Goal: Task Accomplishment & Management: Manage account settings

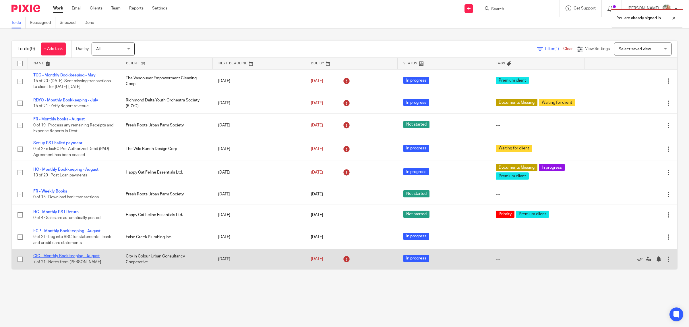
click at [82, 256] on link "CIC - Monthly Bookkeeping - August" at bounding box center [66, 256] width 66 height 4
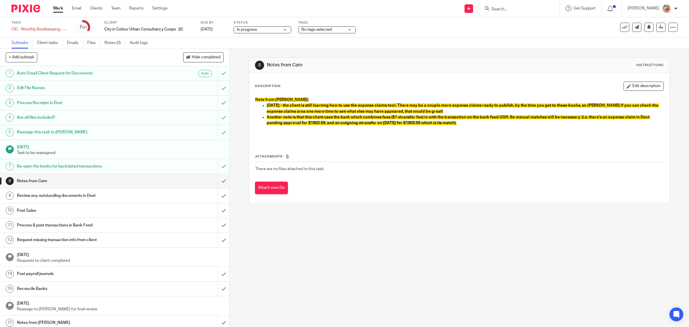
drag, startPoint x: 623, startPoint y: 84, endPoint x: 484, endPoint y: 88, distance: 138.7
click at [623, 84] on button "Edit description" at bounding box center [643, 85] width 40 height 9
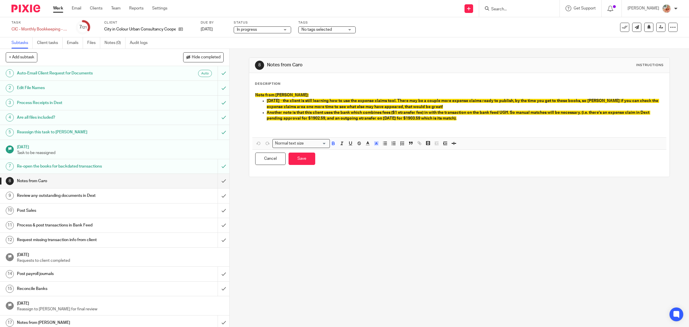
click at [300, 97] on p "Note from Gillian:" at bounding box center [459, 95] width 408 height 6
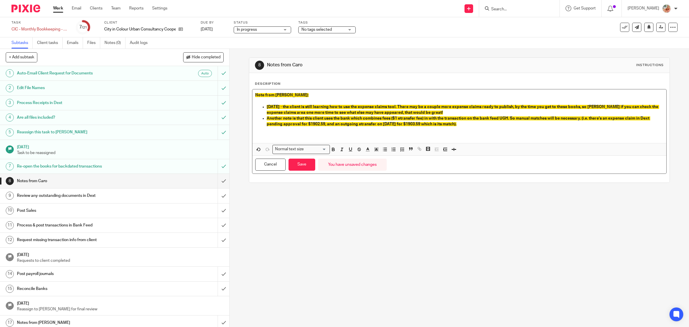
click at [294, 157] on div "Cancel Save You have unsaved changes" at bounding box center [459, 165] width 414 height 18
click at [299, 164] on button "Save" at bounding box center [301, 164] width 27 height 12
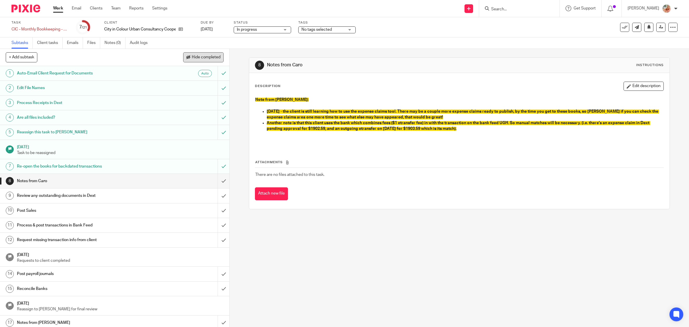
click at [192, 56] on span "Hide completed" at bounding box center [206, 57] width 29 height 5
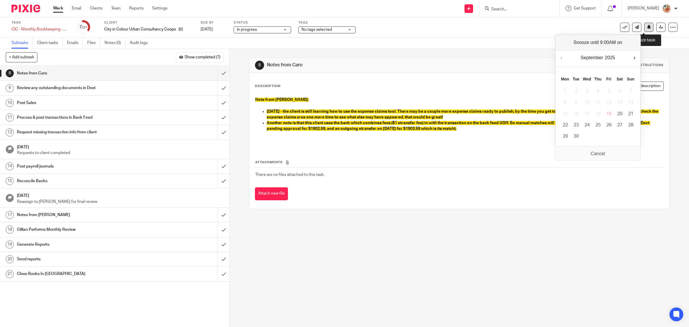
click at [647, 27] on icon at bounding box center [649, 27] width 4 height 4
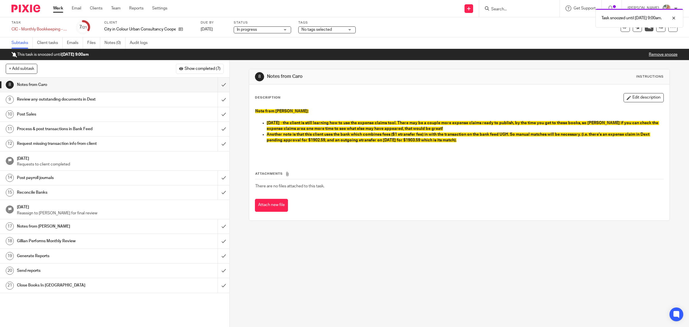
drag, startPoint x: 60, startPoint y: 9, endPoint x: 102, endPoint y: 53, distance: 61.5
click at [60, 8] on link "Work" at bounding box center [58, 8] width 10 height 6
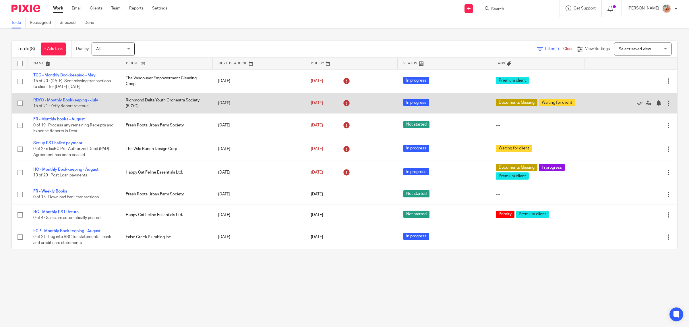
click at [86, 99] on link "RDYO - Monthly Bookkeeping - July" at bounding box center [65, 100] width 65 height 4
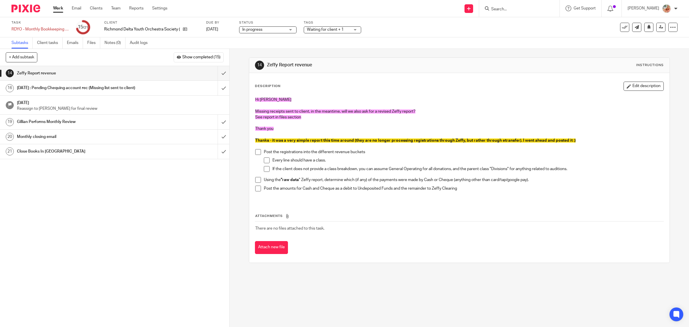
drag, startPoint x: 55, startPoint y: 9, endPoint x: 56, endPoint y: 1, distance: 8.1
click at [55, 9] on link "Work" at bounding box center [58, 8] width 10 height 6
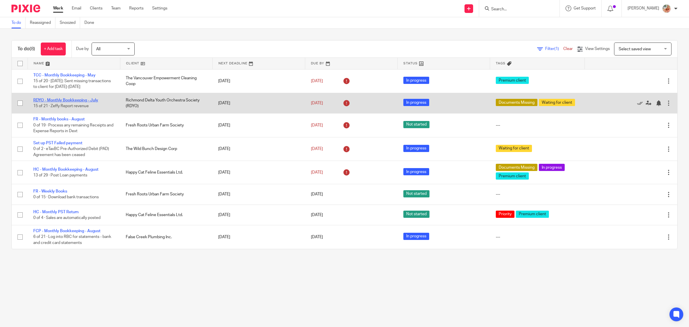
click at [74, 102] on td "RDYO - Monthly Bookkeeping - [DATE] of 21 · Zeffy Report revenue" at bounding box center [74, 103] width 92 height 20
click at [74, 100] on link "RDYO - Monthly Bookkeeping - July" at bounding box center [65, 100] width 65 height 4
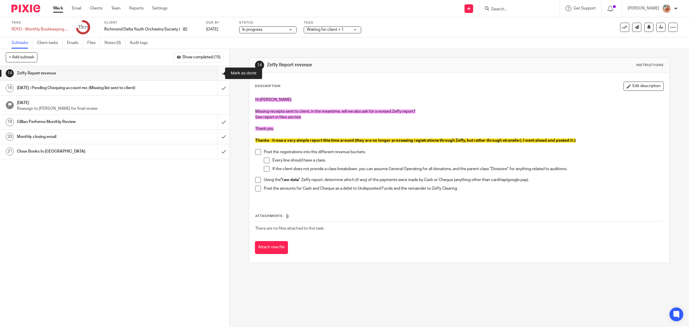
click at [217, 75] on input "submit" at bounding box center [114, 73] width 229 height 14
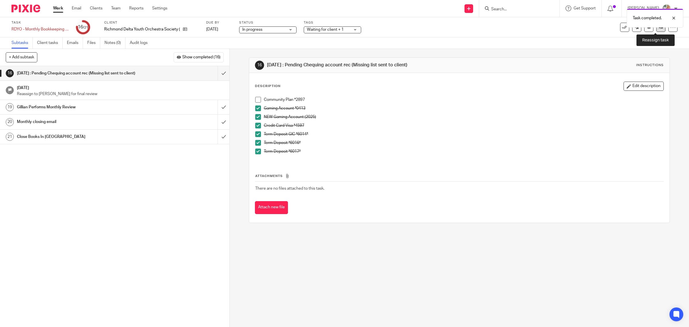
click at [659, 29] on icon at bounding box center [661, 27] width 4 height 4
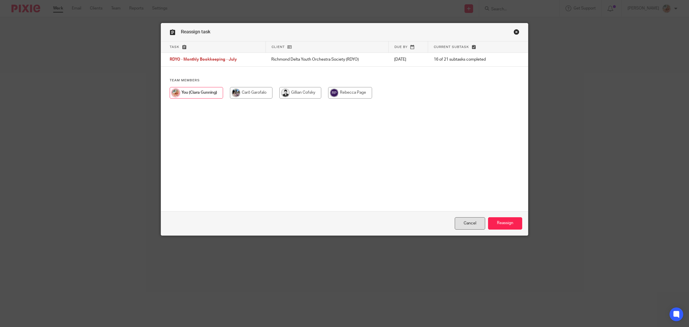
click at [462, 226] on link "Cancel" at bounding box center [470, 223] width 30 height 12
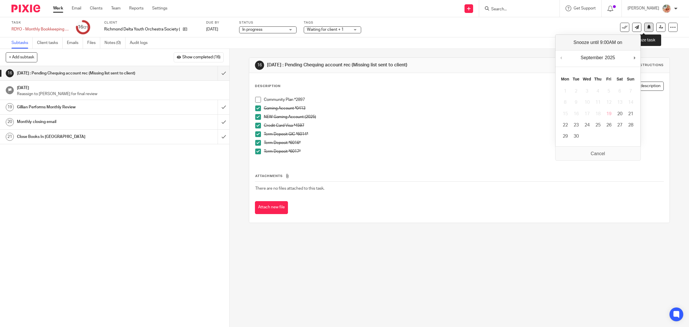
click at [647, 29] on icon at bounding box center [649, 27] width 4 height 4
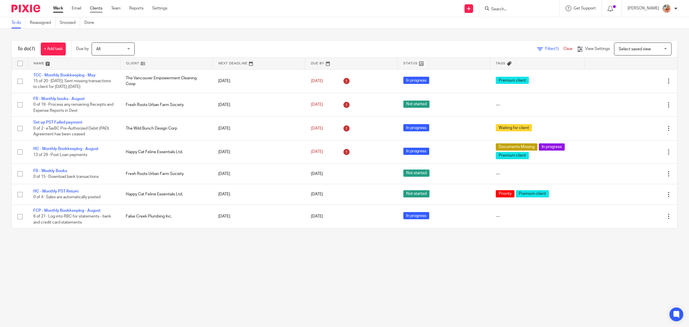
click at [96, 9] on link "Clients" at bounding box center [96, 8] width 13 height 6
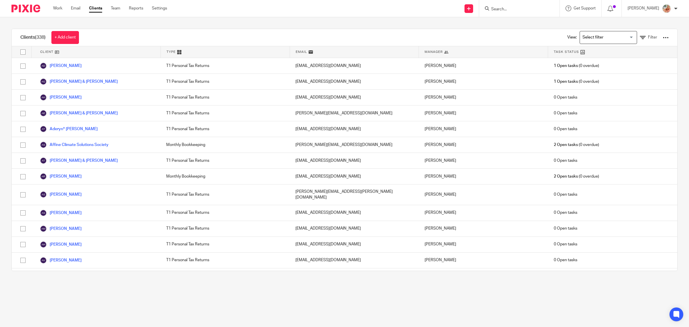
click at [580, 42] on input "Search for option" at bounding box center [606, 37] width 53 height 10
click at [583, 47] on li "Bookkeeping & Payroll Clients only" at bounding box center [608, 48] width 57 height 7
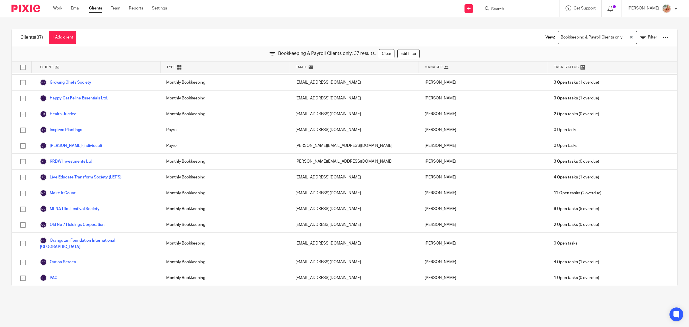
scroll to position [374, 0]
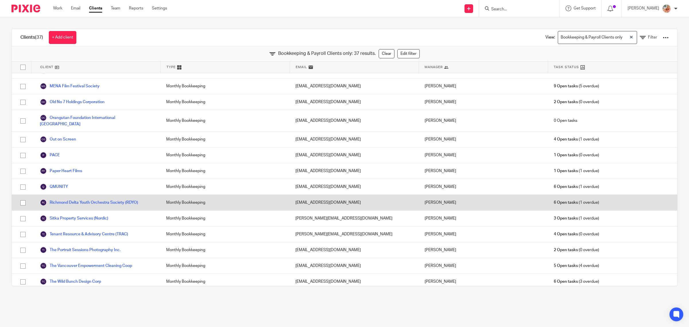
drag, startPoint x: 62, startPoint y: 183, endPoint x: 89, endPoint y: 193, distance: 28.9
click at [62, 183] on link "QMUNITY" at bounding box center [54, 186] width 28 height 7
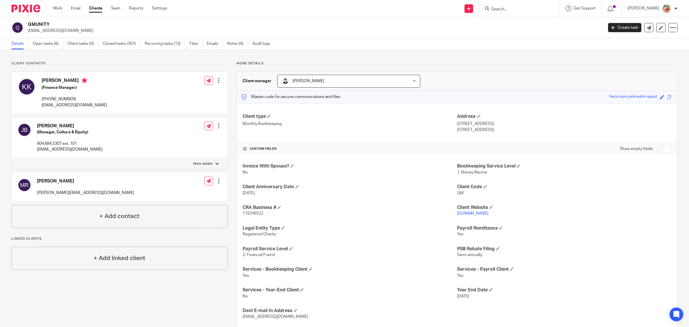
drag, startPoint x: 127, startPoint y: 43, endPoint x: 187, endPoint y: 66, distance: 65.0
click at [127, 43] on link "Closed tasks (301)" at bounding box center [122, 43] width 38 height 11
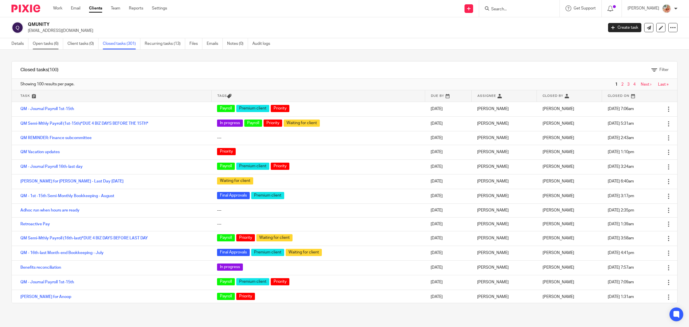
click at [36, 42] on link "Open tasks (6)" at bounding box center [48, 43] width 30 height 11
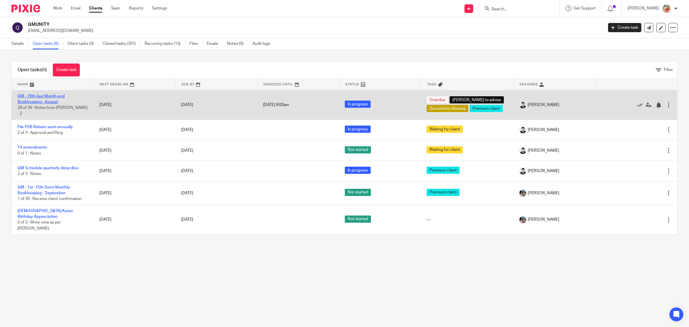
click at [46, 104] on link "QM - 16th-last Month-end Bookkeeping - August" at bounding box center [41, 99] width 47 height 10
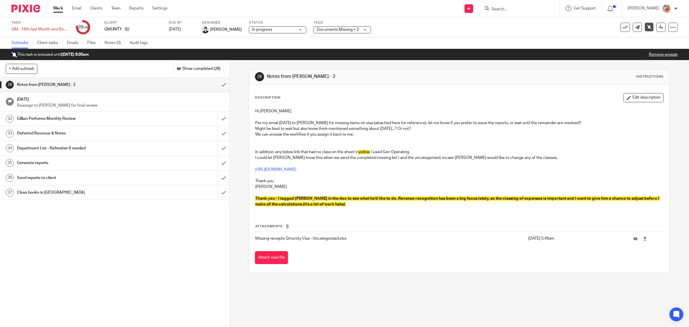
click at [187, 70] on span "Show completed (28)" at bounding box center [201, 69] width 38 height 5
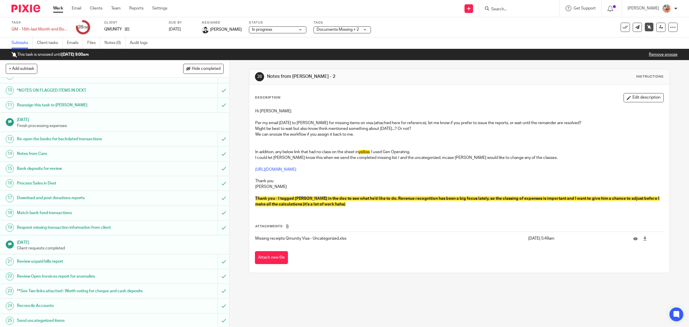
scroll to position [143, 0]
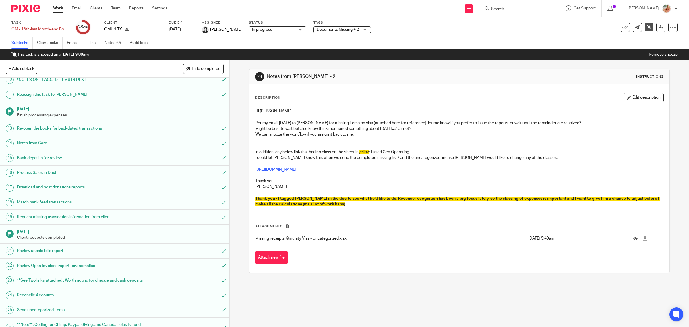
click at [56, 146] on h1 "Notes from Caro" at bounding box center [82, 143] width 130 height 9
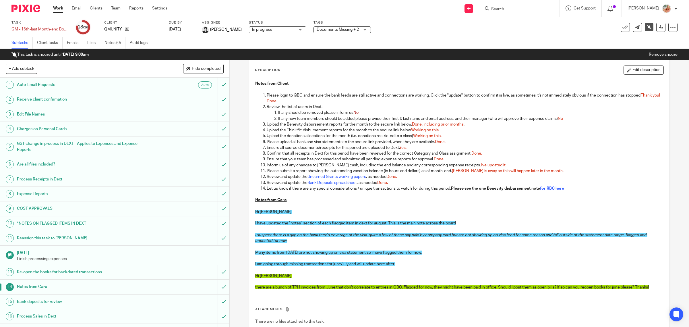
scroll to position [65, 0]
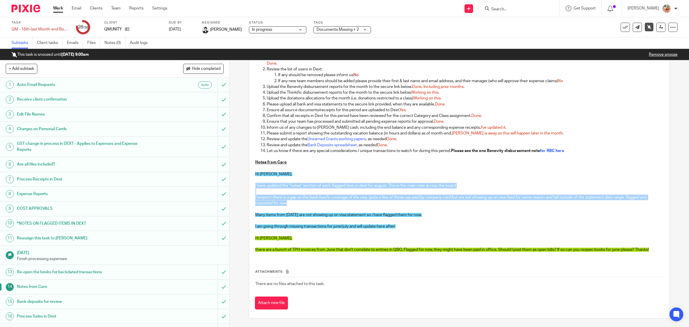
drag, startPoint x: 271, startPoint y: 201, endPoint x: 250, endPoint y: 184, distance: 26.9
click at [252, 184] on div "Notes from Client Please login to QBO and ensure the bank feeds are still activ…" at bounding box center [459, 148] width 414 height 217
copy div "I have updated the "notes" section of each flagged item in dext for august. Thi…"
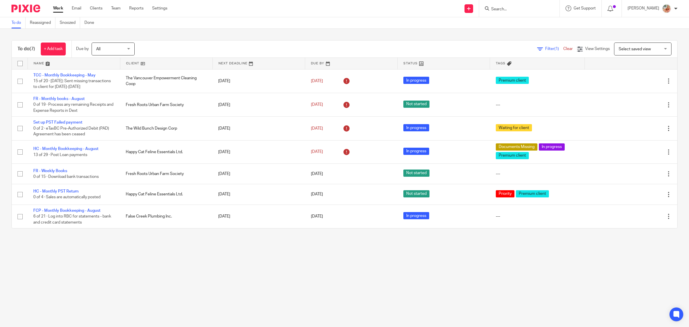
drag, startPoint x: 62, startPoint y: 24, endPoint x: 91, endPoint y: 29, distance: 28.9
click at [63, 24] on link "Snoozed" at bounding box center [70, 22] width 20 height 11
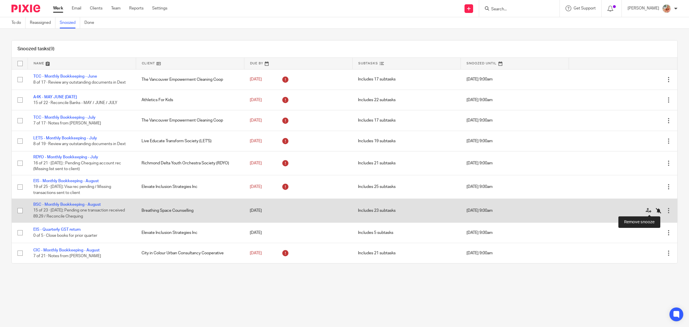
click at [655, 209] on icon at bounding box center [658, 210] width 6 height 6
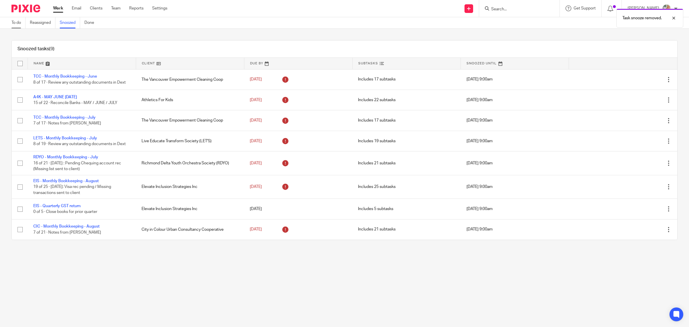
click at [17, 24] on link "To do" at bounding box center [18, 22] width 14 height 11
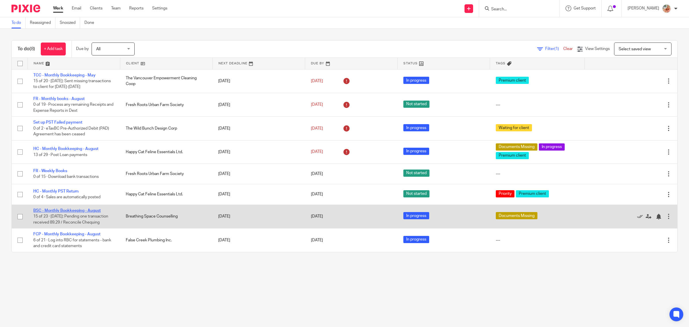
click at [55, 210] on link "BSC - Monthly Bookkeeping - August" at bounding box center [66, 210] width 67 height 4
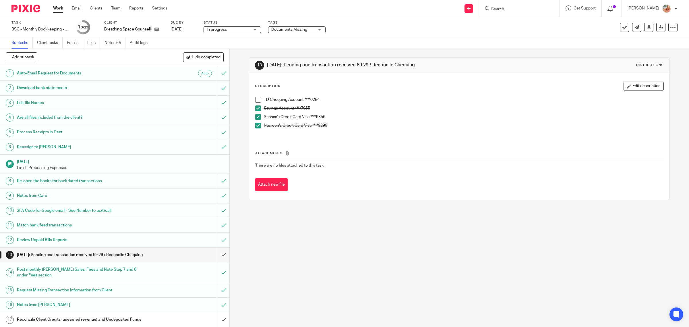
click at [258, 102] on span at bounding box center [258, 100] width 6 height 6
click at [218, 256] on input "submit" at bounding box center [114, 254] width 229 height 14
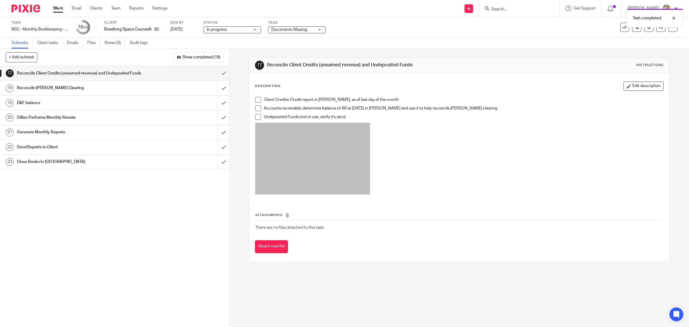
click at [284, 28] on span "Documents Missing" at bounding box center [289, 30] width 36 height 4
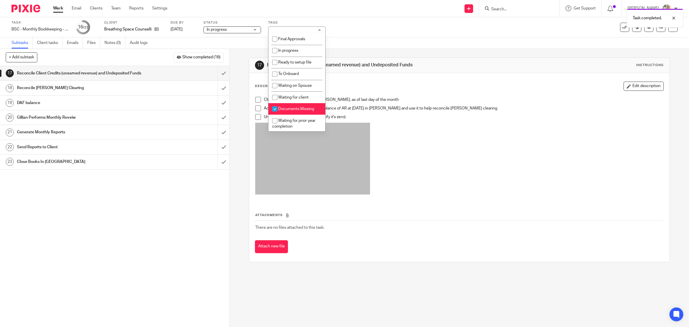
click at [277, 111] on input "checkbox" at bounding box center [274, 108] width 11 height 11
checkbox input "false"
click at [283, 39] on span "Final Approvals" at bounding box center [291, 39] width 27 height 4
checkbox input "true"
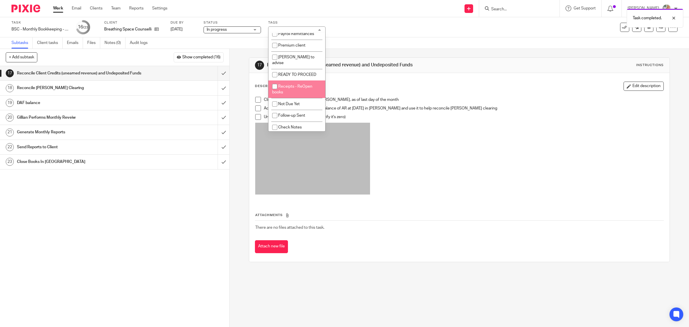
click at [482, 128] on p at bounding box center [459, 159] width 408 height 73
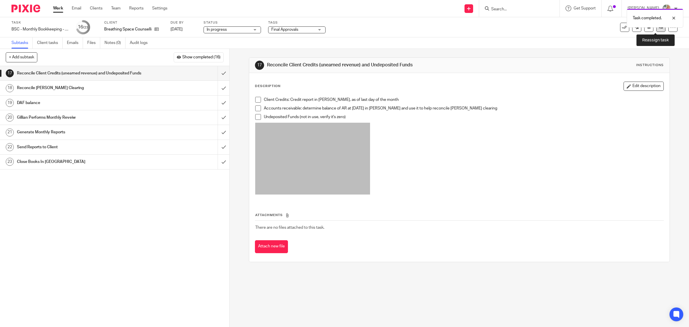
click at [656, 31] on link at bounding box center [660, 27] width 9 height 9
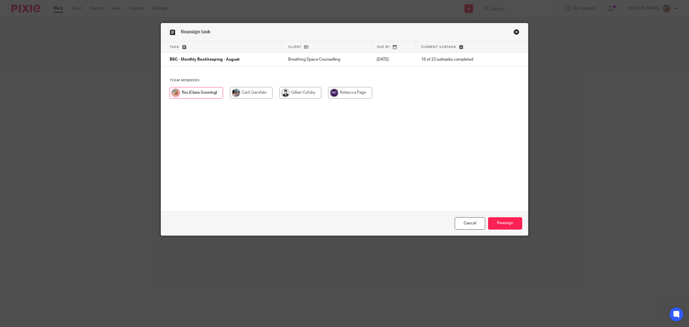
click at [299, 91] on input "radio" at bounding box center [300, 92] width 42 height 11
radio input "true"
click at [517, 225] on input "Reassign" at bounding box center [505, 223] width 34 height 12
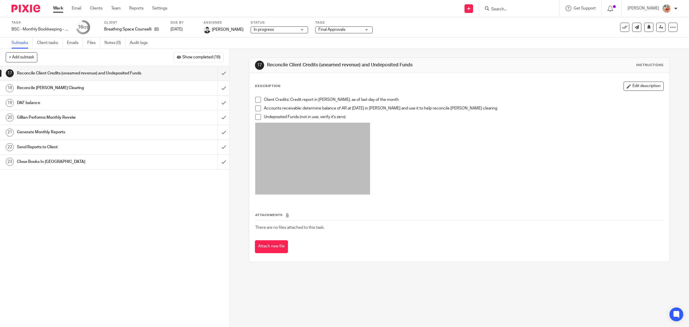
click at [61, 6] on link "Work" at bounding box center [58, 8] width 10 height 6
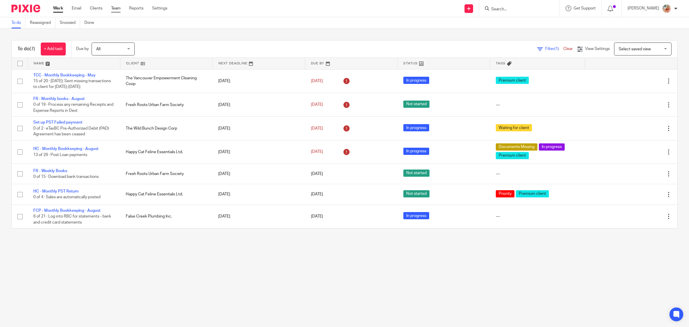
click at [116, 9] on link "Team" at bounding box center [115, 8] width 9 height 6
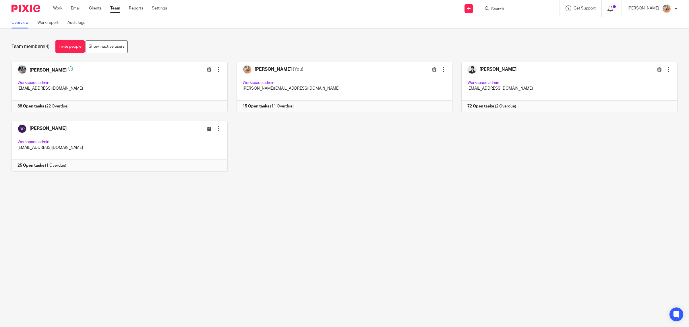
drag, startPoint x: 501, startPoint y: 91, endPoint x: 397, endPoint y: 192, distance: 144.5
click at [501, 91] on link at bounding box center [564, 87] width 225 height 51
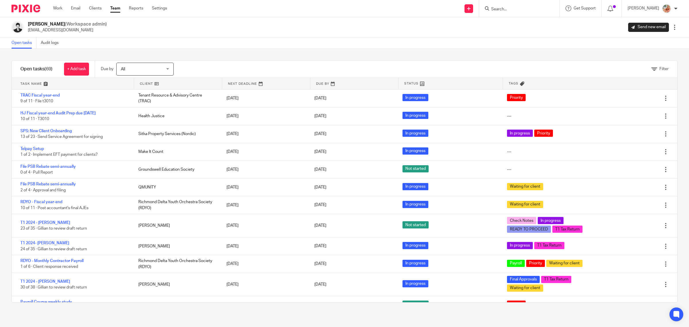
click at [270, 58] on div "Filter tasks Only show tasks matching all of these conditions 1 Client name Is …" at bounding box center [344, 188] width 689 height 278
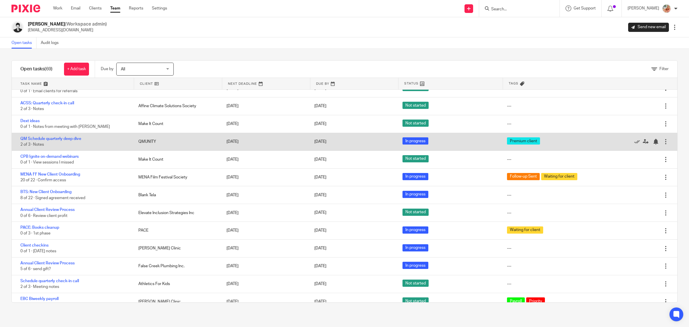
scroll to position [753, 0]
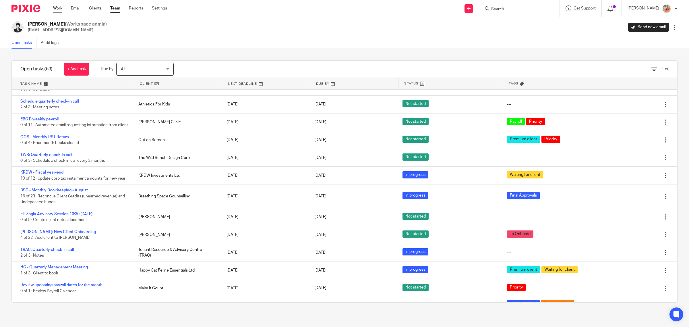
click at [59, 7] on link "Work" at bounding box center [57, 8] width 9 height 6
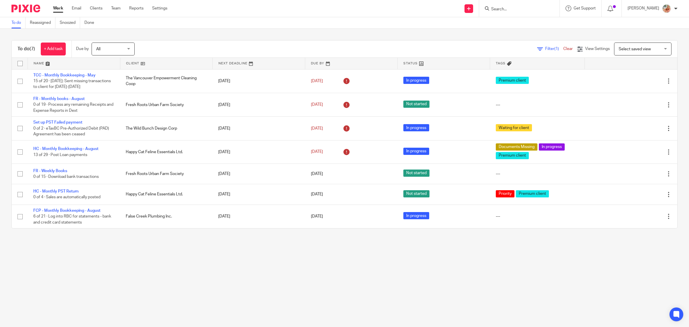
drag, startPoint x: 67, startPoint y: 22, endPoint x: 78, endPoint y: 32, distance: 14.6
click at [67, 22] on link "Snoozed" at bounding box center [70, 22] width 20 height 11
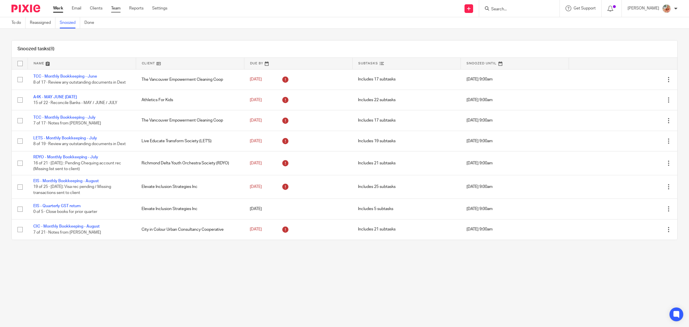
click at [115, 7] on link "Team" at bounding box center [115, 8] width 9 height 6
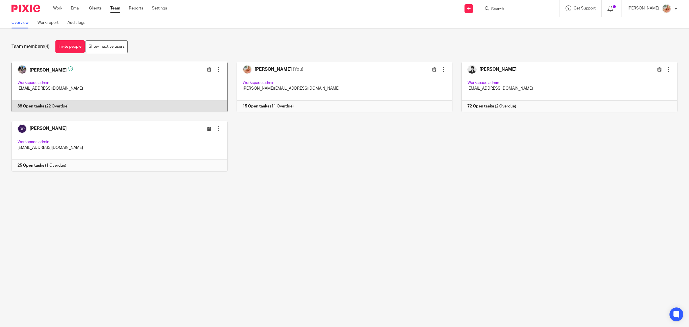
click at [80, 98] on link at bounding box center [115, 87] width 225 height 51
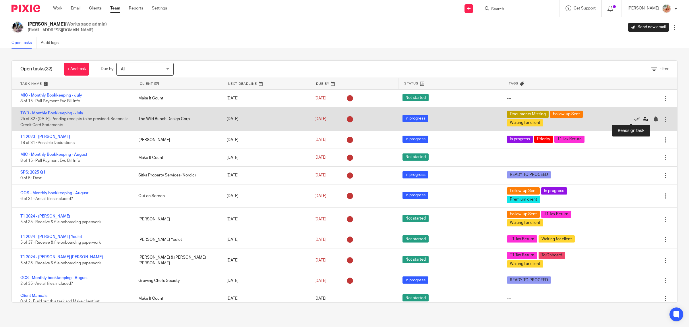
click at [643, 120] on icon at bounding box center [646, 119] width 6 height 6
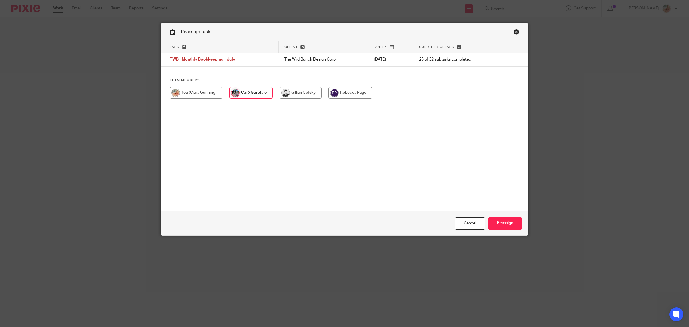
click at [203, 95] on input "radio" at bounding box center [196, 92] width 53 height 11
radio input "true"
click at [507, 223] on input "Reassign" at bounding box center [505, 223] width 34 height 12
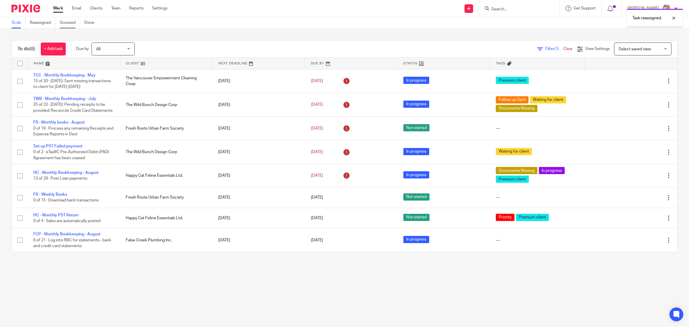
click at [58, 9] on link "Work" at bounding box center [58, 8] width 10 height 6
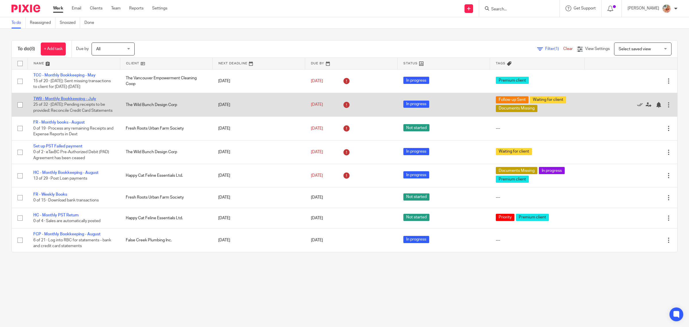
click at [58, 99] on link "TWB - Monthly Bookkeeping - July" at bounding box center [64, 99] width 63 height 4
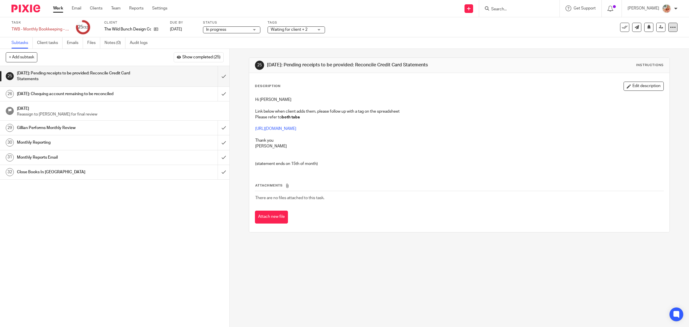
click at [671, 26] on div at bounding box center [672, 27] width 9 height 9
drag, startPoint x: 646, startPoint y: 49, endPoint x: 667, endPoint y: 58, distance: 22.1
click at [646, 49] on link "Advanced task editor" at bounding box center [649, 50] width 38 height 4
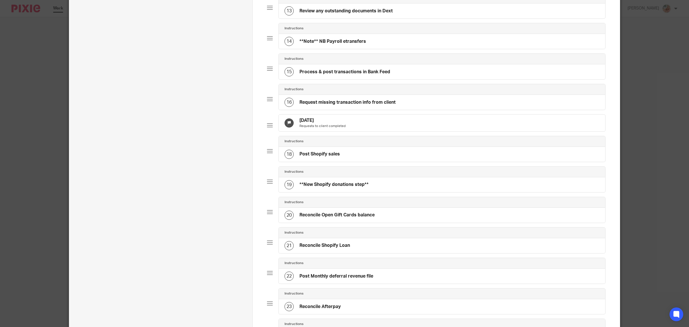
scroll to position [538, 0]
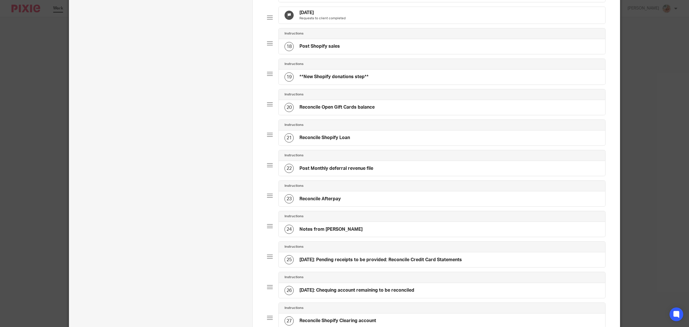
click at [459, 264] on div "25 [DATE]: Pending receipts to be provided: Reconcile Credit Card Statements" at bounding box center [372, 259] width 177 height 9
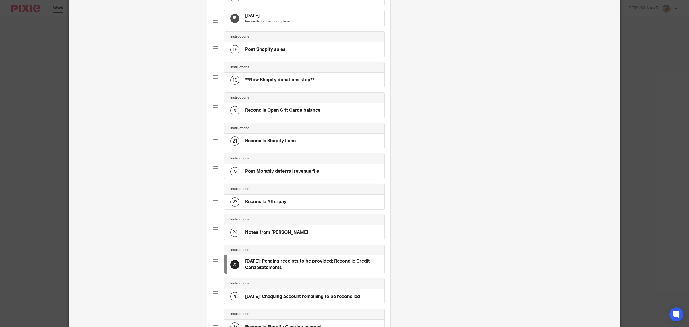
scroll to position [0, 0]
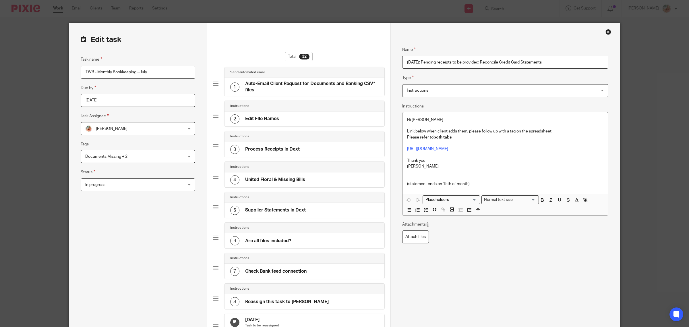
click at [554, 65] on input "Aug 28th: Pending receipts to be provided: Reconcile Credit Card Statements" at bounding box center [505, 62] width 206 height 13
type input "Aug 28th: Pending receipts to be provided: Reconcile Credit Card Statement"
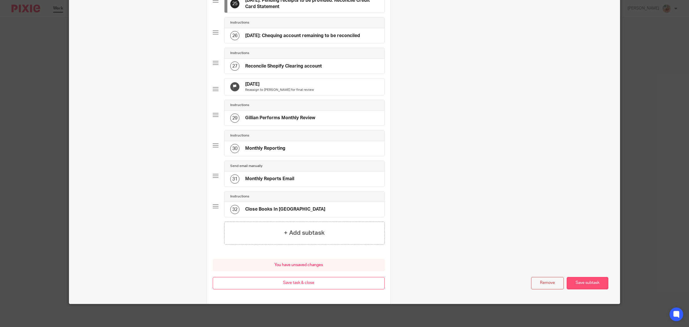
click at [567, 279] on button "Save subtask" at bounding box center [587, 283] width 42 height 12
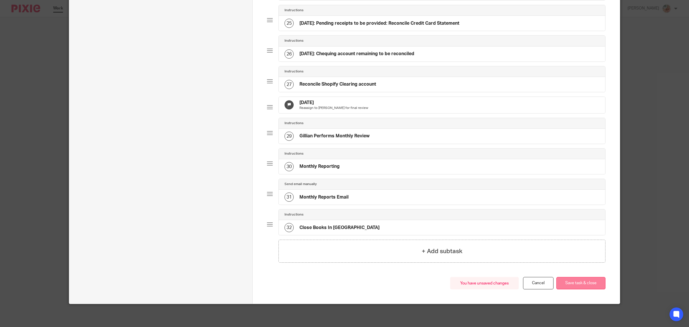
click at [573, 278] on button "Save task & close" at bounding box center [580, 283] width 49 height 12
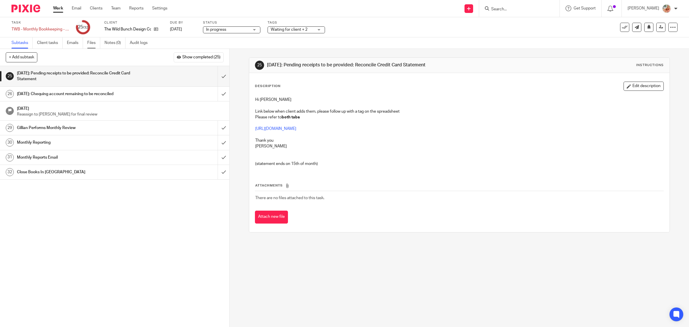
click at [92, 44] on link "Files" at bounding box center [93, 42] width 13 height 11
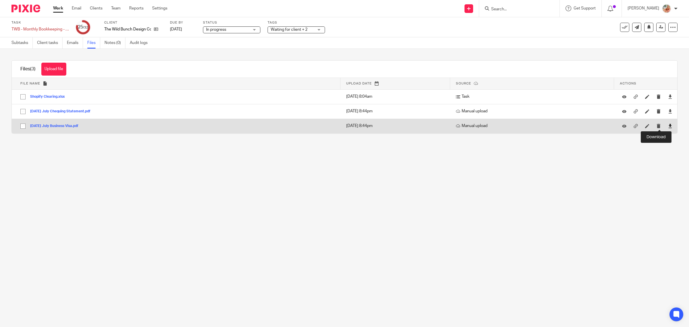
click at [668, 126] on icon at bounding box center [670, 126] width 4 height 4
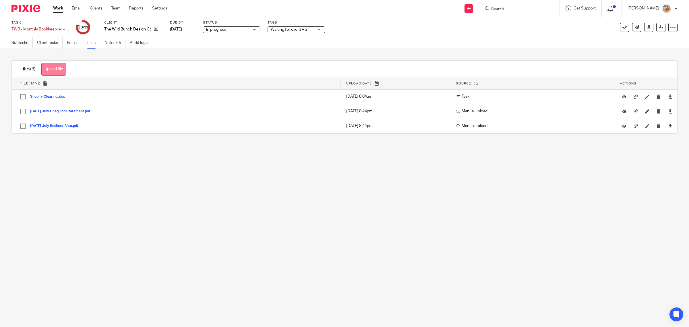
drag, startPoint x: 22, startPoint y: 45, endPoint x: 63, endPoint y: 73, distance: 49.3
click at [22, 45] on link "Subtasks" at bounding box center [21, 42] width 21 height 11
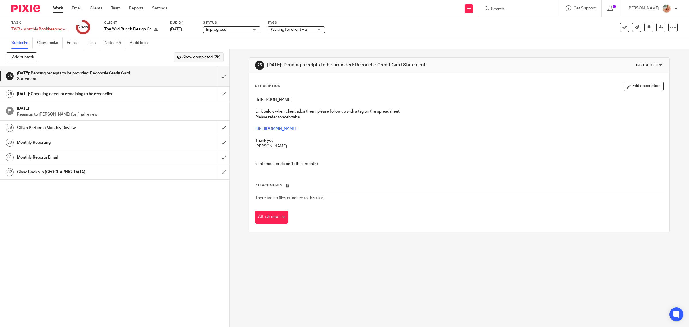
click at [201, 57] on span "Show completed (25)" at bounding box center [201, 57] width 38 height 5
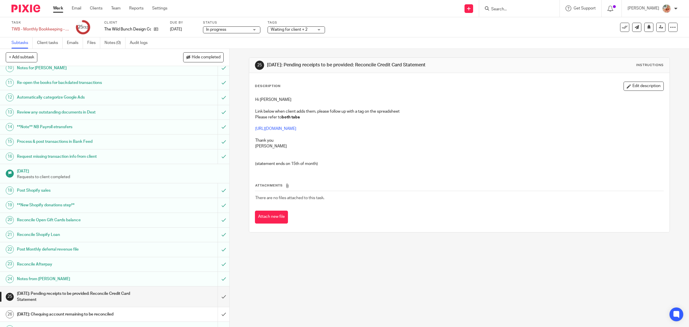
scroll to position [143, 0]
click at [80, 151] on link "16 Request missing transaction info from client" at bounding box center [109, 155] width 218 height 14
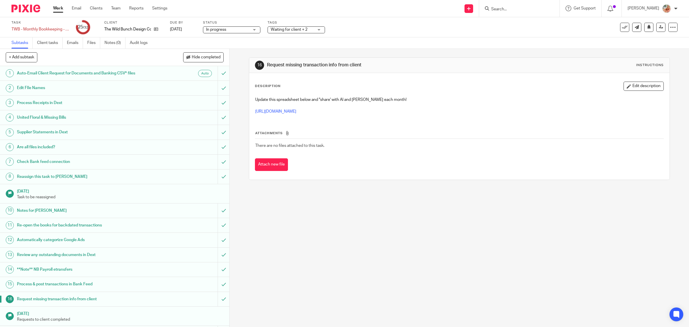
click at [297, 108] on p "[URL][DOMAIN_NAME]" at bounding box center [459, 111] width 408 height 6
click at [296, 113] on link "https://docs.google.com/spreadsheets/d/1O5X8F2l1PaAYWzpT3mwn2t7Xk5T71cXzI5UsN_p…" at bounding box center [275, 111] width 41 height 4
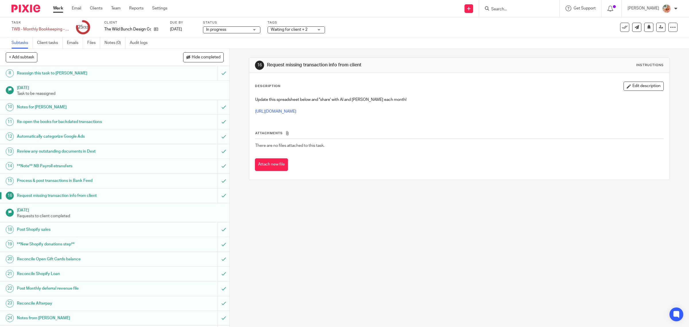
scroll to position [179, 0]
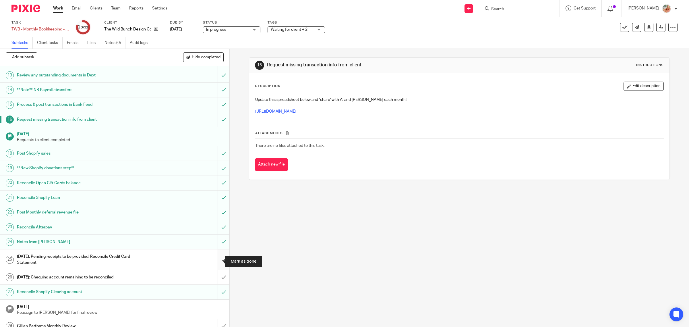
click at [214, 263] on input "submit" at bounding box center [114, 259] width 229 height 20
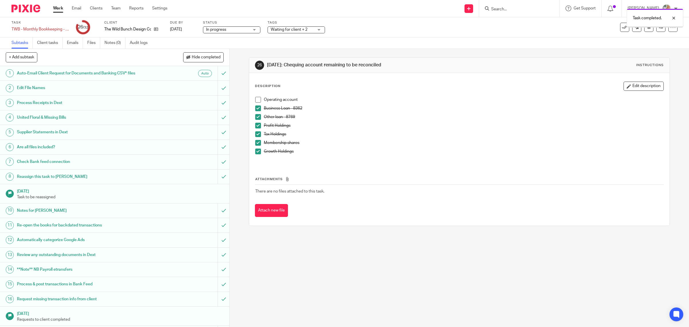
scroll to position [215, 0]
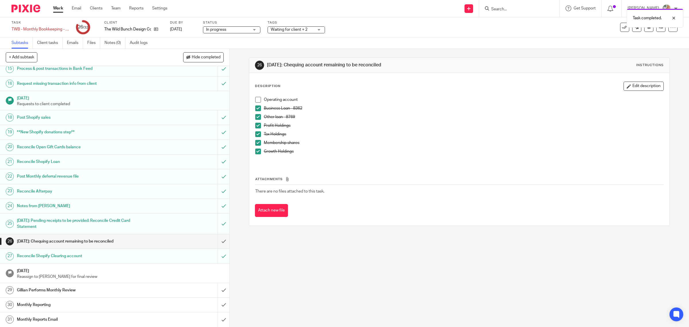
click at [255, 98] on span at bounding box center [258, 100] width 6 height 6
click at [218, 244] on input "submit" at bounding box center [114, 241] width 229 height 14
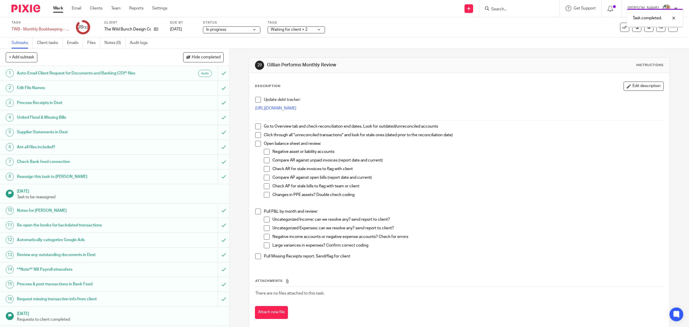
click at [276, 30] on span "Waiting for client + 2" at bounding box center [289, 30] width 37 height 4
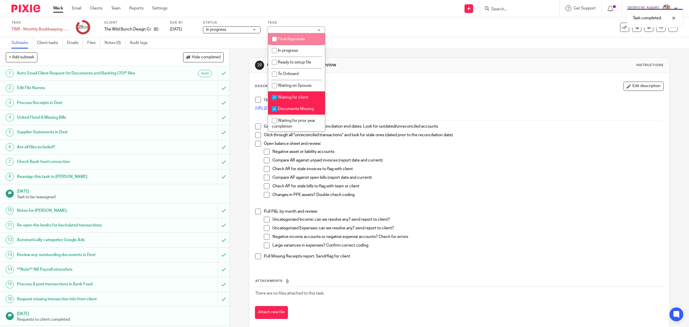
click at [278, 41] on input "checkbox" at bounding box center [274, 39] width 11 height 11
checkbox input "true"
click at [274, 99] on input "checkbox" at bounding box center [274, 97] width 11 height 11
checkbox input "false"
click at [275, 111] on input "checkbox" at bounding box center [274, 108] width 11 height 11
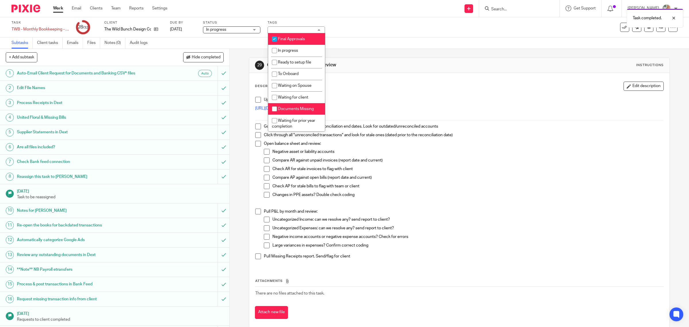
checkbox input "false"
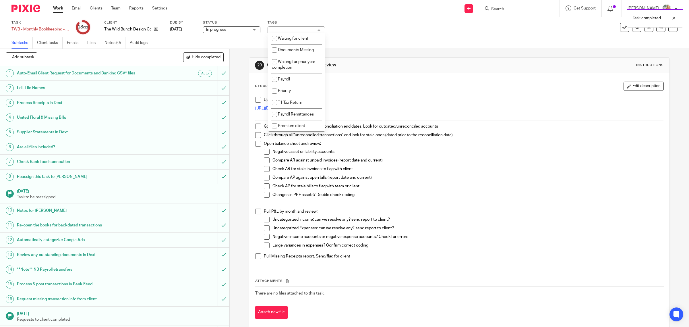
scroll to position [139, 0]
click at [284, 113] on span "Follow-up Sent" at bounding box center [291, 115] width 27 height 4
checkbox input "false"
click at [412, 157] on p "Compare AR against unpaid invoices (report date and current)" at bounding box center [467, 160] width 391 height 6
click at [344, 52] on div "29 Gillian Performs Monthly Review Instructions Description Edit description Up…" at bounding box center [459, 192] width 421 height 287
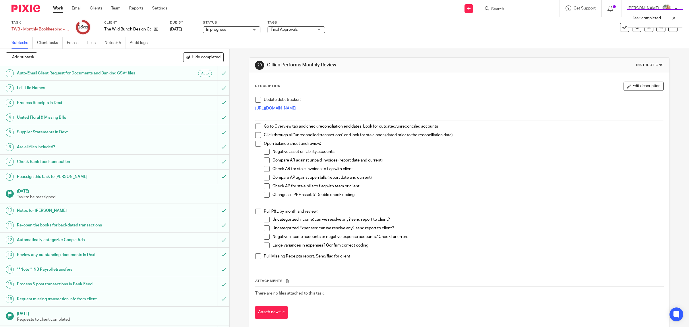
click at [57, 8] on link "Work" at bounding box center [58, 8] width 10 height 6
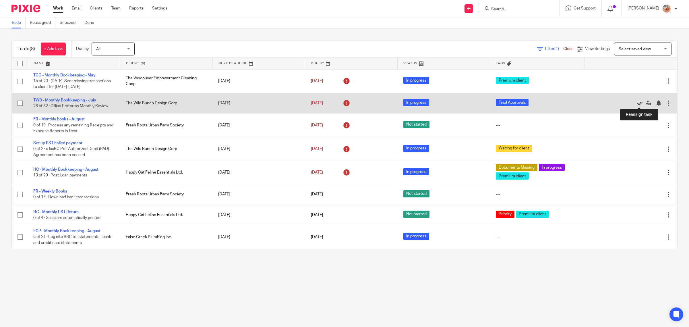
drag, startPoint x: 648, startPoint y: 103, endPoint x: 633, endPoint y: 106, distance: 15.2
click at [635, 106] on div at bounding box center [627, 103] width 75 height 6
click at [645, 104] on icon at bounding box center [648, 103] width 6 height 6
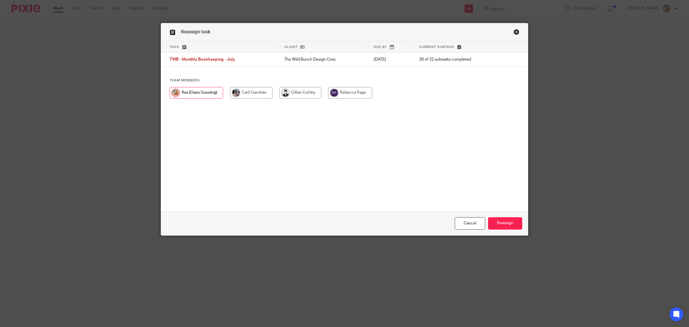
click at [295, 92] on input "radio" at bounding box center [300, 92] width 42 height 11
radio input "true"
click at [498, 222] on input "Reassign" at bounding box center [505, 223] width 34 height 12
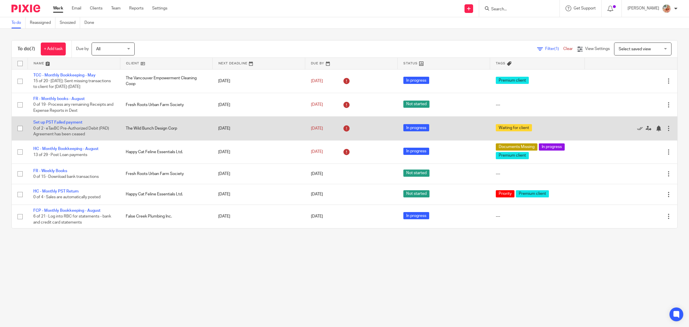
drag, startPoint x: 61, startPoint y: 122, endPoint x: 130, endPoint y: 134, distance: 69.5
click at [61, 122] on link "Set up PST Failed payment" at bounding box center [57, 122] width 49 height 4
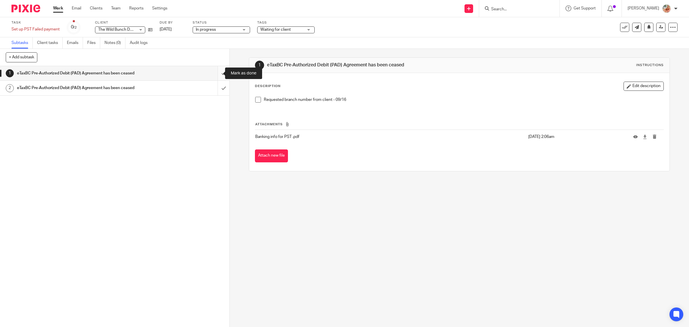
click at [217, 75] on input "submit" at bounding box center [114, 73] width 229 height 14
drag, startPoint x: 212, startPoint y: 89, endPoint x: 237, endPoint y: 99, distance: 26.9
click at [212, 88] on input "submit" at bounding box center [114, 88] width 229 height 14
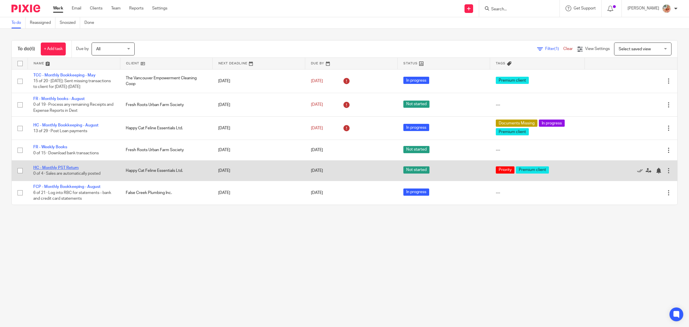
click at [61, 166] on link "HC - Monthly PST Return" at bounding box center [55, 168] width 45 height 4
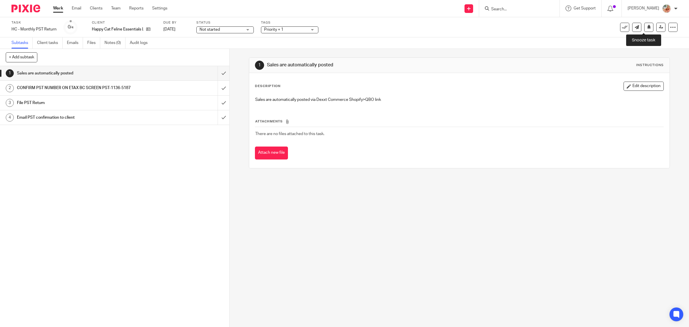
drag, startPoint x: 646, startPoint y: 26, endPoint x: 627, endPoint y: 48, distance: 29.1
click at [646, 26] on button at bounding box center [648, 27] width 9 height 9
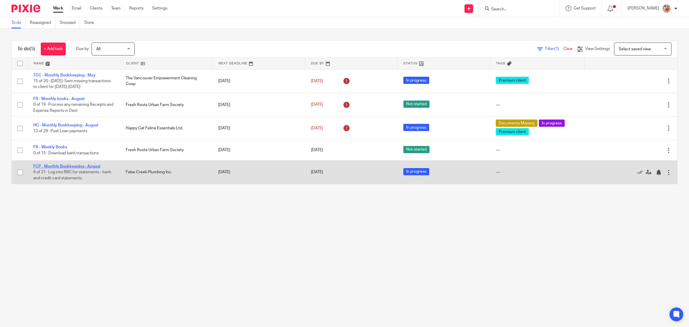
click at [63, 166] on link "FCP - Monthly Bookkeeping - August" at bounding box center [66, 166] width 67 height 4
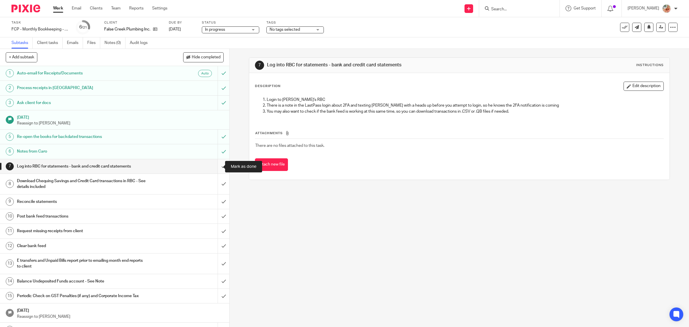
click at [218, 170] on input "submit" at bounding box center [114, 166] width 229 height 14
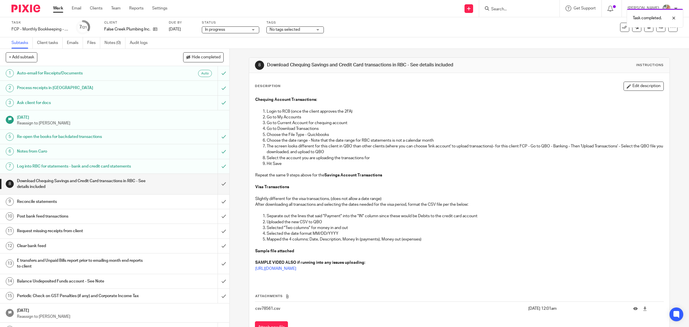
click at [233, 30] on span "In progress" at bounding box center [226, 30] width 43 height 6
click at [279, 29] on span "No tags selected" at bounding box center [284, 30] width 30 height 4
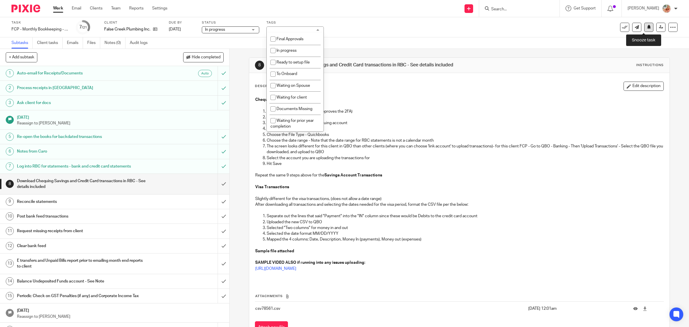
click at [645, 29] on button at bounding box center [648, 27] width 9 height 9
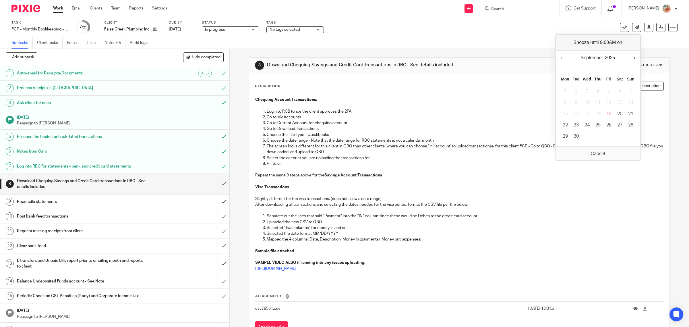
click at [55, 152] on h1 "Notes from Caro" at bounding box center [82, 151] width 130 height 9
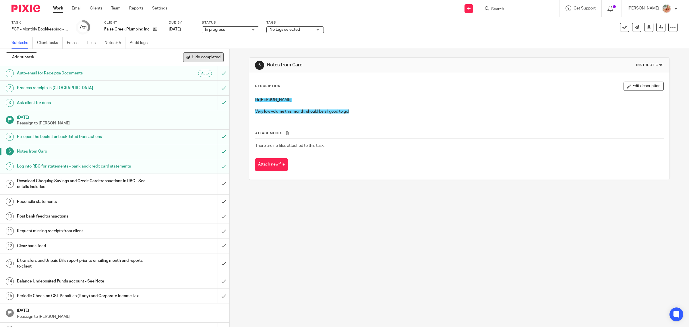
click at [197, 55] on button "Hide completed" at bounding box center [203, 57] width 40 height 10
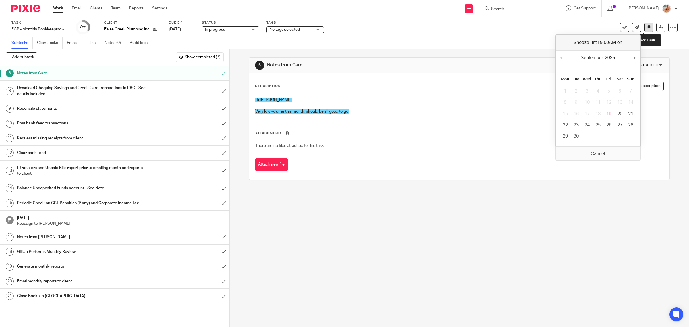
click at [644, 29] on button at bounding box center [648, 27] width 9 height 9
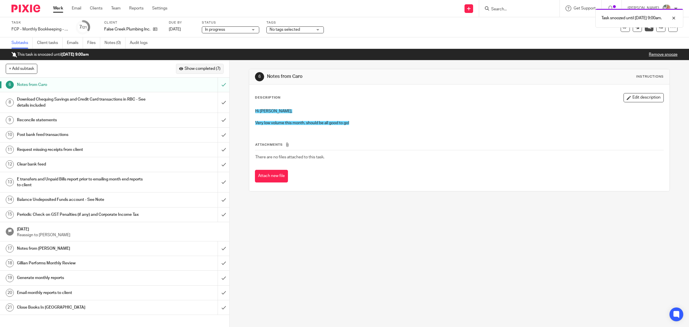
click at [199, 70] on span "Show completed (7)" at bounding box center [203, 69] width 36 height 5
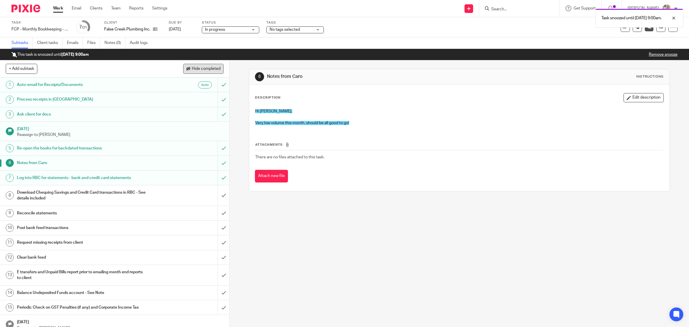
click at [199, 70] on span "Hide completed" at bounding box center [206, 69] width 29 height 5
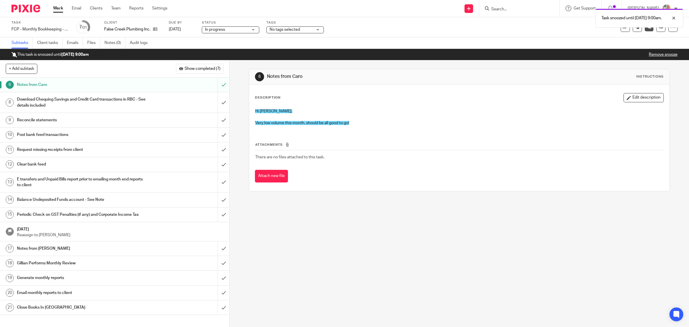
click at [81, 105] on h1 "Download Chequing Savings and Credit Card transactions in RBC - See details inc…" at bounding box center [82, 102] width 130 height 15
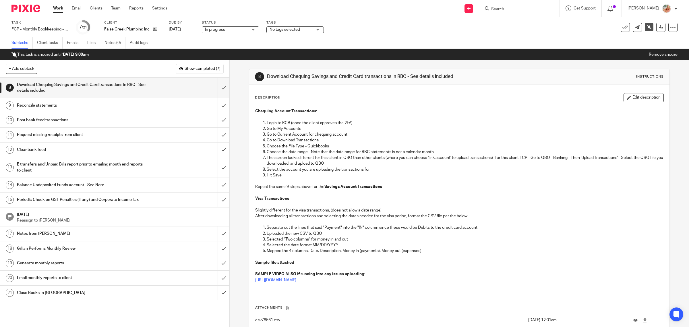
click at [61, 9] on link "Work" at bounding box center [58, 8] width 10 height 6
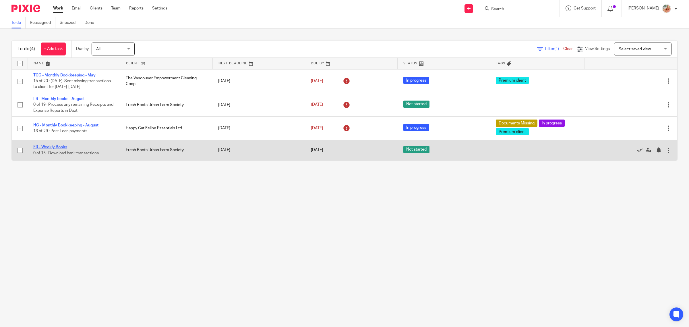
click at [61, 145] on link "FR - Weekly Books" at bounding box center [50, 147] width 34 height 4
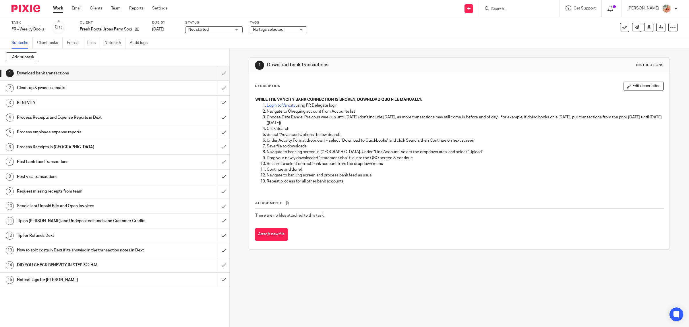
drag, startPoint x: 205, startPoint y: 108, endPoint x: 223, endPoint y: 108, distance: 17.5
click at [205, 108] on link "3 BENEVITY" at bounding box center [109, 103] width 218 height 14
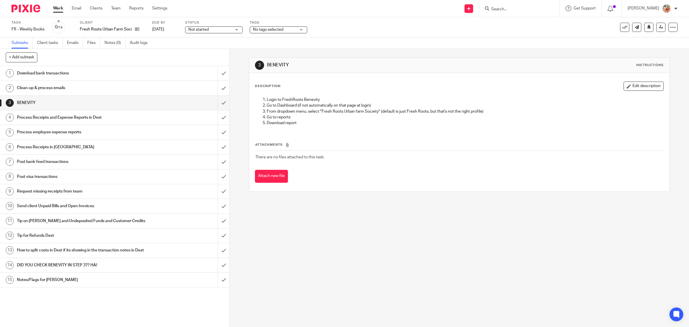
drag, startPoint x: 235, startPoint y: 109, endPoint x: 539, endPoint y: 115, distance: 303.4
click at [255, 109] on div "3 BENEVITY Instructions Description Edit description Login to FreshRoots Benevi…" at bounding box center [459, 188] width 459 height 278
drag, startPoint x: 201, startPoint y: 91, endPoint x: 205, endPoint y: 89, distance: 4.0
click at [202, 90] on div "Clean-up & process emails" at bounding box center [114, 88] width 195 height 9
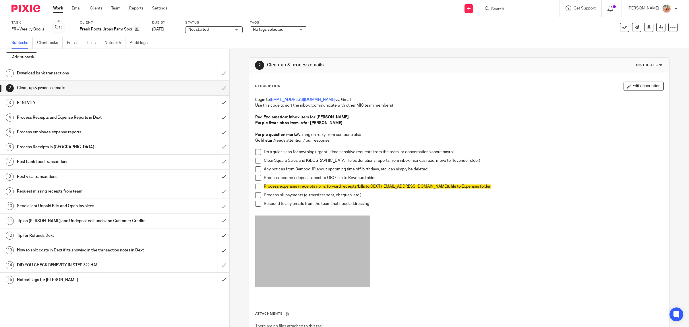
drag, startPoint x: 199, startPoint y: 88, endPoint x: 209, endPoint y: 87, distance: 10.1
click at [199, 88] on div "Clean-up & process emails" at bounding box center [114, 88] width 195 height 9
click at [59, 9] on link "Work" at bounding box center [58, 8] width 10 height 6
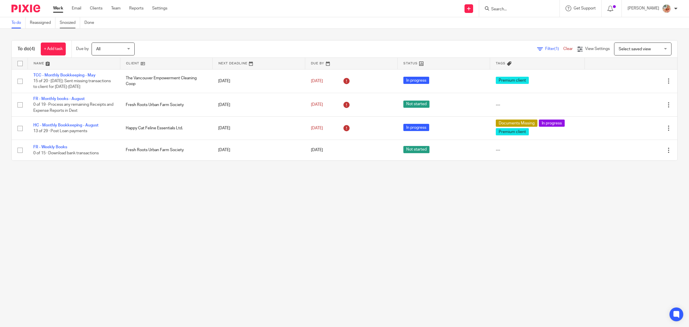
click at [72, 23] on link "Snoozed" at bounding box center [70, 22] width 20 height 11
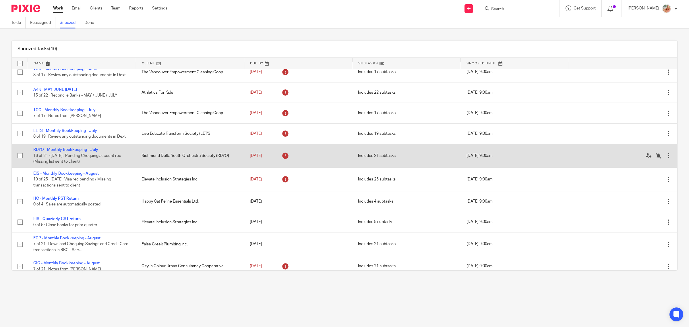
scroll to position [13, 0]
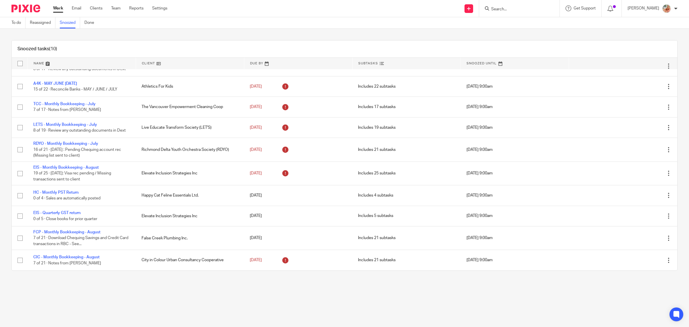
click at [54, 9] on link "Work" at bounding box center [58, 8] width 10 height 6
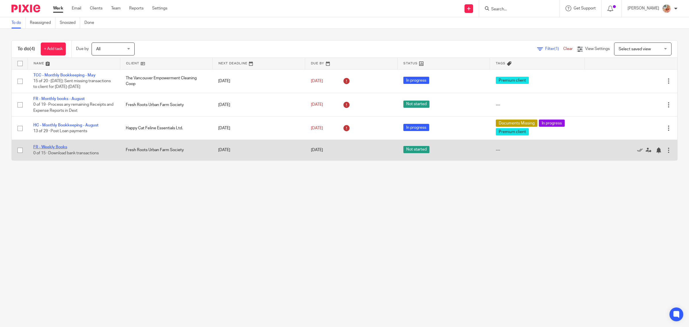
click at [55, 146] on link "FR - Weekly Books" at bounding box center [50, 147] width 34 height 4
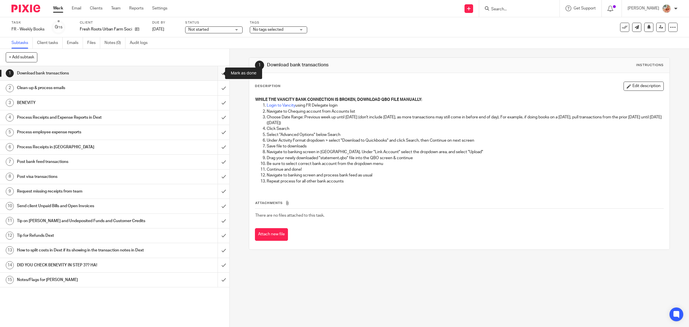
click at [215, 75] on input "submit" at bounding box center [114, 73] width 229 height 14
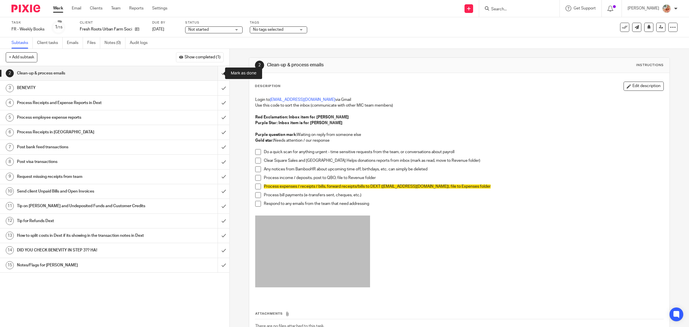
click at [215, 73] on input "submit" at bounding box center [114, 73] width 229 height 14
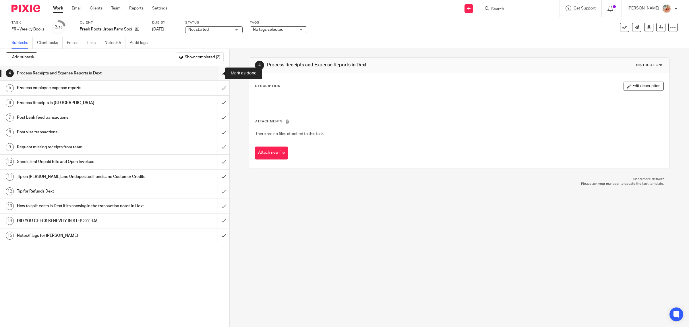
click at [218, 73] on input "submit" at bounding box center [114, 73] width 229 height 14
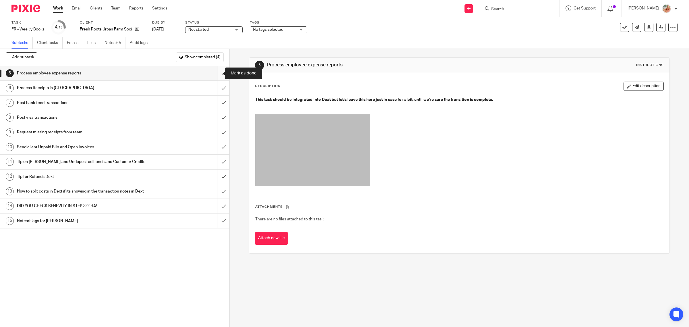
click at [215, 72] on input "submit" at bounding box center [114, 73] width 229 height 14
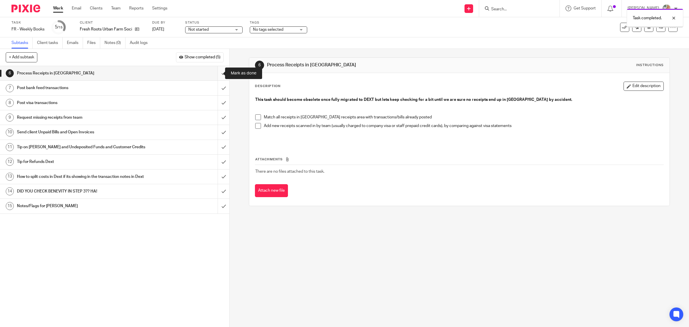
click at [214, 76] on input "submit" at bounding box center [114, 73] width 229 height 14
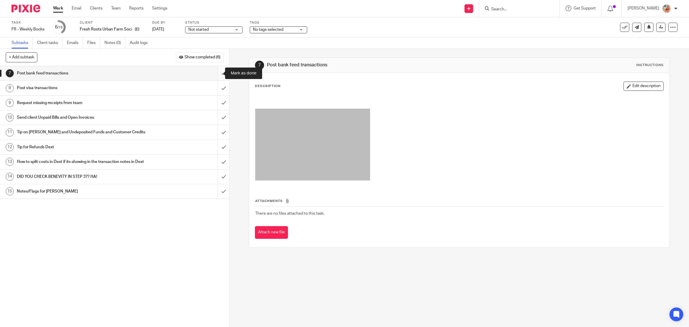
click at [217, 75] on input "submit" at bounding box center [114, 73] width 229 height 14
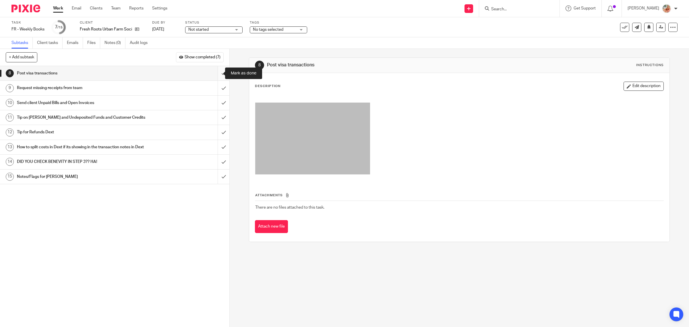
drag, startPoint x: 0, startPoint y: 0, endPoint x: 217, endPoint y: 75, distance: 229.8
click at [217, 75] on input "submit" at bounding box center [114, 73] width 229 height 14
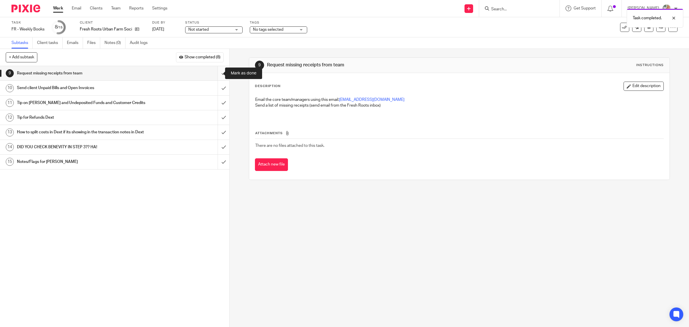
click at [217, 73] on input "submit" at bounding box center [114, 73] width 229 height 14
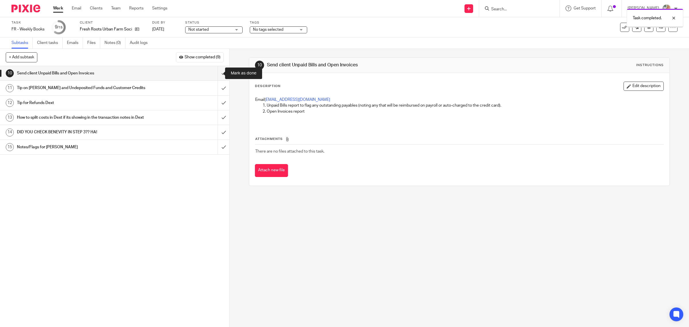
click at [217, 73] on input "submit" at bounding box center [114, 73] width 229 height 14
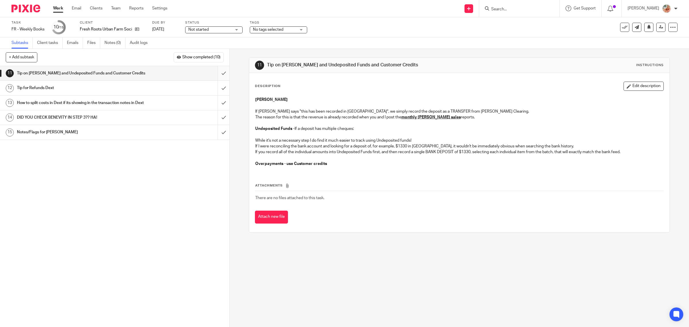
click at [213, 76] on input "submit" at bounding box center [114, 73] width 229 height 14
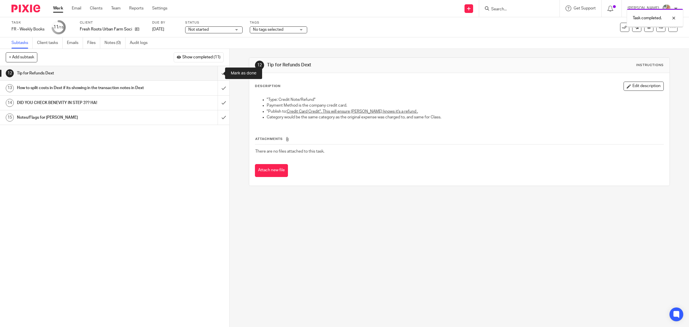
click at [215, 77] on input "submit" at bounding box center [114, 73] width 229 height 14
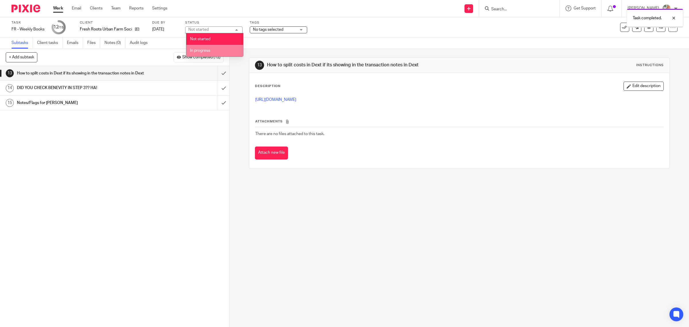
click at [203, 50] on span "In progress" at bounding box center [200, 50] width 20 height 4
click at [217, 75] on input "submit" at bounding box center [114, 73] width 229 height 14
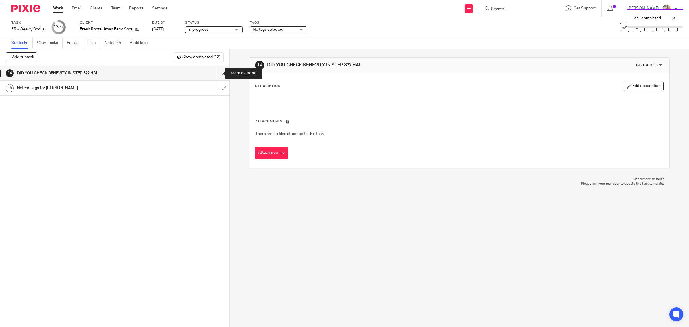
click at [216, 73] on input "submit" at bounding box center [114, 73] width 229 height 14
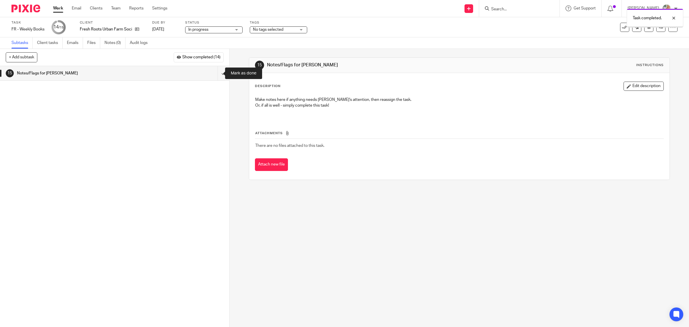
click at [216, 74] on input "submit" at bounding box center [114, 73] width 229 height 14
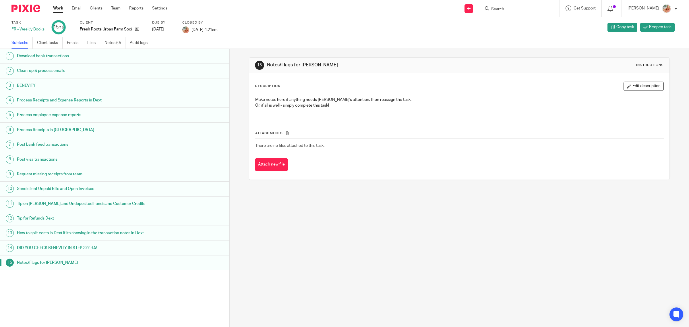
click at [58, 6] on link "Work" at bounding box center [58, 8] width 10 height 6
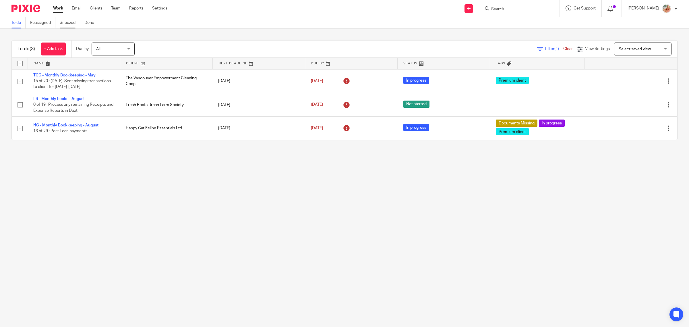
click at [69, 20] on link "Snoozed" at bounding box center [70, 22] width 20 height 11
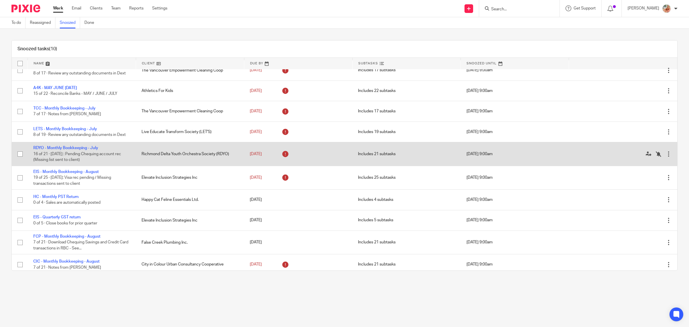
scroll to position [13, 0]
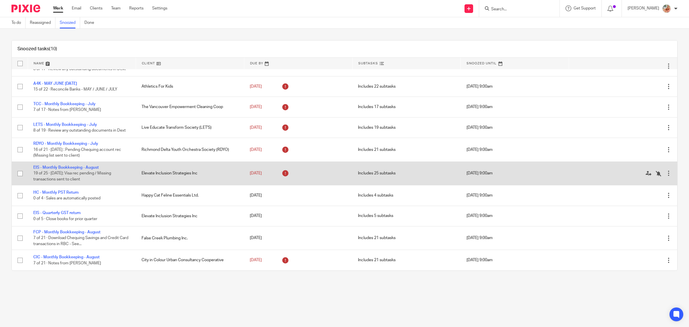
click at [665, 171] on div at bounding box center [668, 173] width 6 height 6
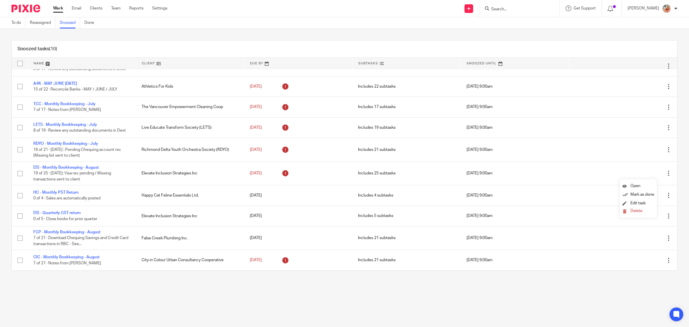
click at [77, 310] on main "To do Reassigned Snoozed Done Snoozed tasks (10) Name Client Due By Subtasks Sn…" at bounding box center [344, 163] width 689 height 327
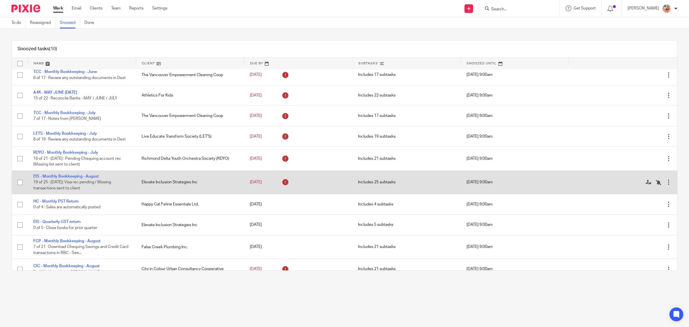
scroll to position [0, 0]
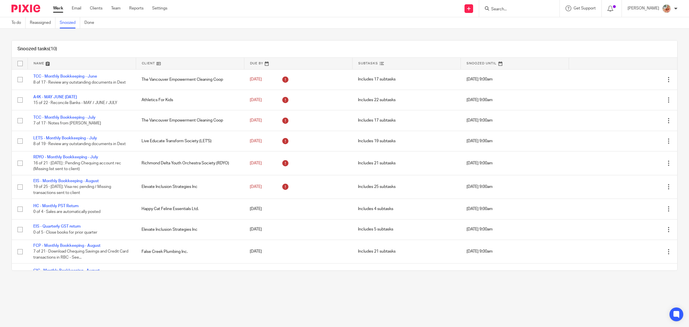
click at [53, 6] on link "Work" at bounding box center [58, 8] width 10 height 6
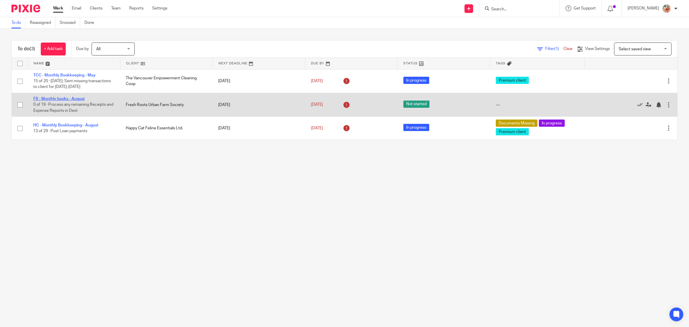
click at [58, 98] on link "FR - Monthly books - August" at bounding box center [58, 99] width 51 height 4
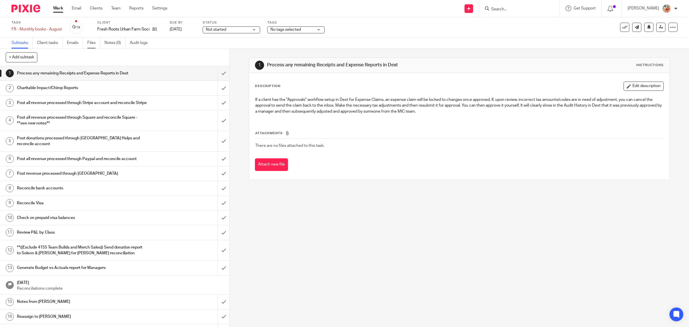
click at [91, 44] on link "Files" at bounding box center [93, 42] width 13 height 11
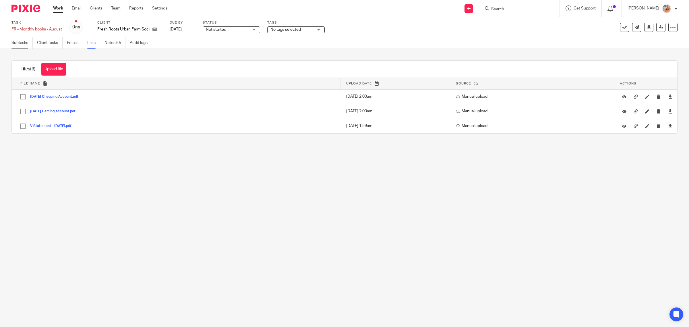
click at [18, 45] on link "Subtasks" at bounding box center [21, 42] width 21 height 11
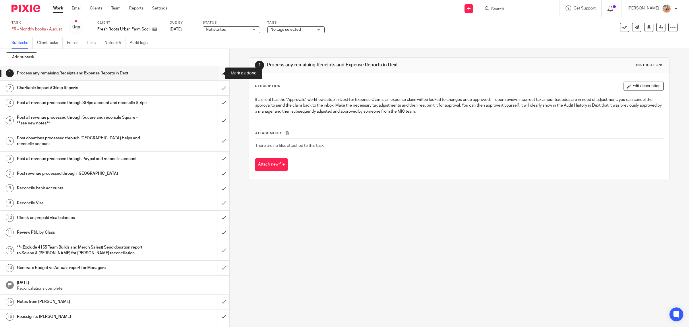
click at [211, 74] on input "submit" at bounding box center [114, 73] width 229 height 14
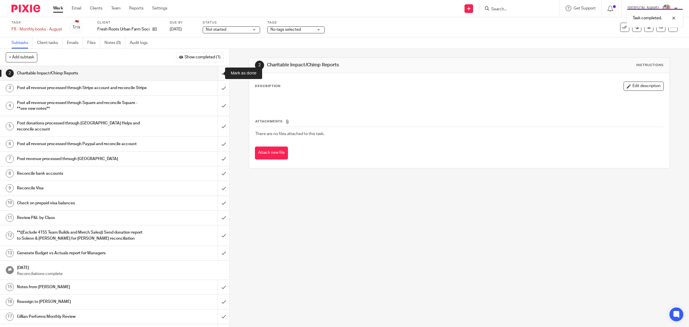
click at [216, 73] on input "submit" at bounding box center [114, 73] width 229 height 14
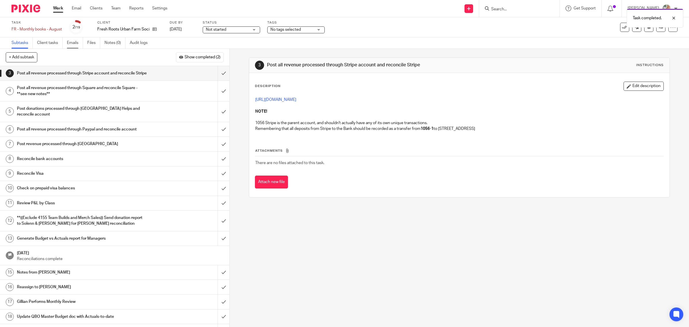
click at [72, 41] on link "Emails" at bounding box center [75, 42] width 16 height 11
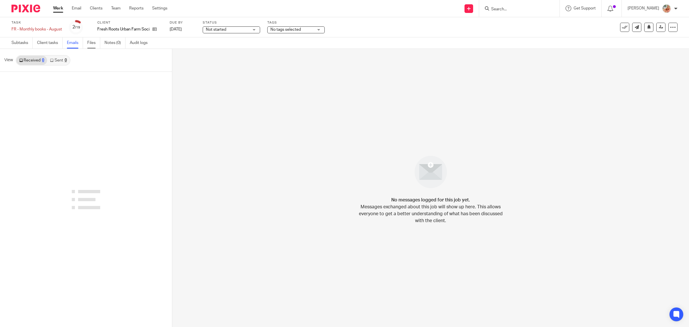
click at [92, 42] on link "Files" at bounding box center [93, 42] width 13 height 11
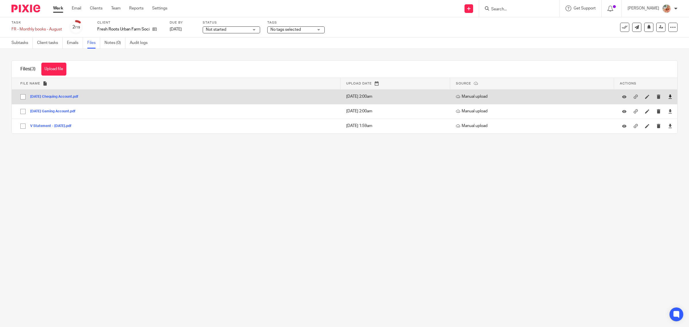
click at [668, 98] on icon at bounding box center [670, 96] width 4 height 4
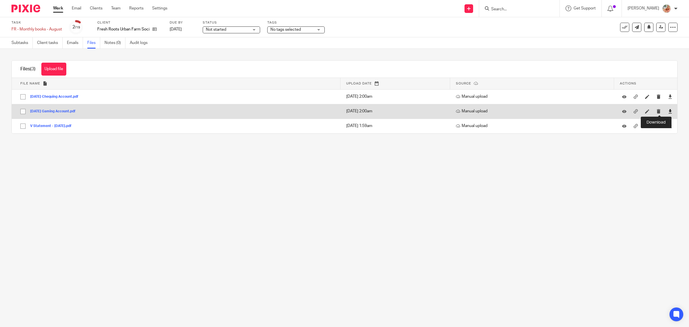
click at [668, 112] on icon at bounding box center [670, 111] width 4 height 4
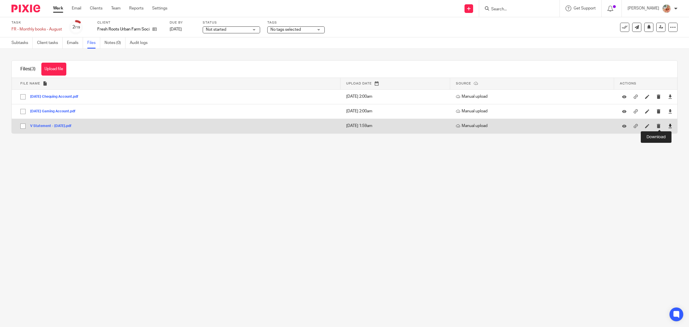
click at [668, 127] on icon at bounding box center [670, 126] width 4 height 4
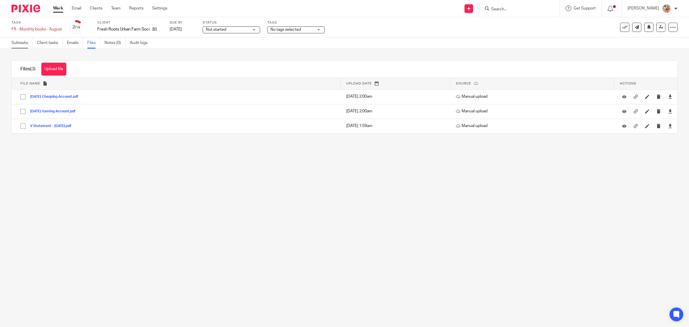
click at [18, 42] on link "Subtasks" at bounding box center [21, 42] width 21 height 11
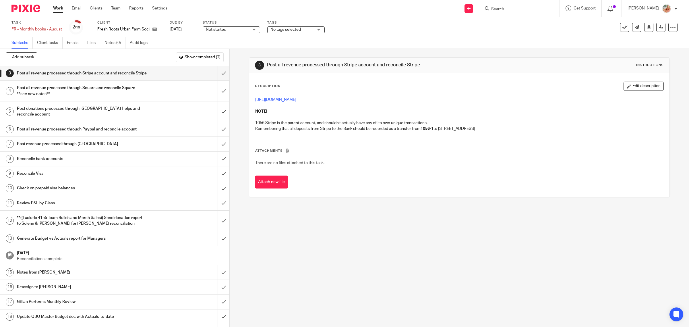
click at [90, 8] on ul "Work Email Clients Team Reports Settings" at bounding box center [114, 8] width 123 height 6
click at [94, 7] on link "Clients" at bounding box center [96, 8] width 13 height 6
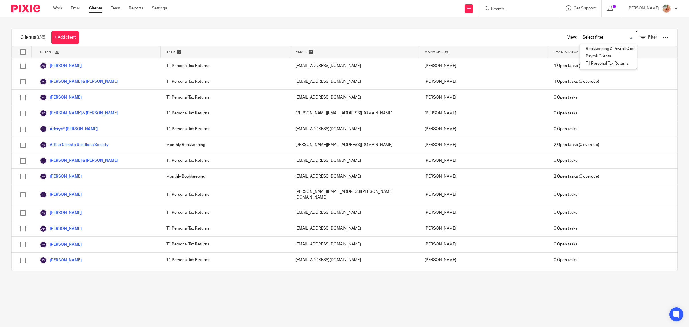
click at [579, 40] on div "Loading..." at bounding box center [607, 37] width 57 height 13
click at [585, 50] on li "Bookkeeping & Payroll Clients only" at bounding box center [608, 48] width 57 height 7
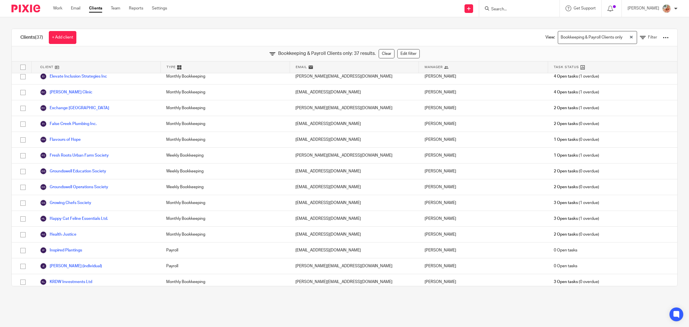
scroll to position [179, 0]
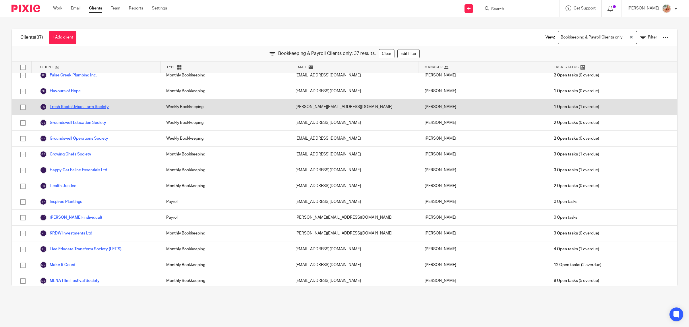
click at [96, 107] on link "Fresh Roots Urban Farm Society" at bounding box center [74, 106] width 69 height 7
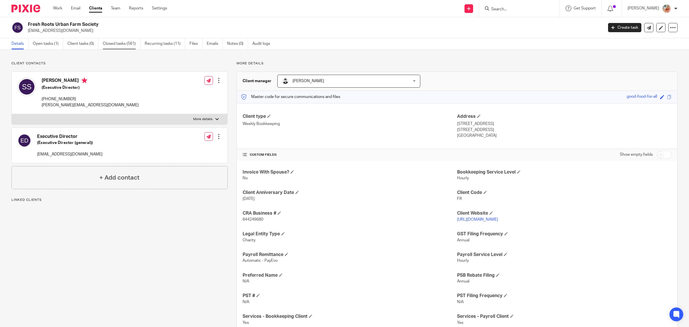
click at [119, 45] on link "Closed tasks (561)" at bounding box center [122, 43] width 38 height 11
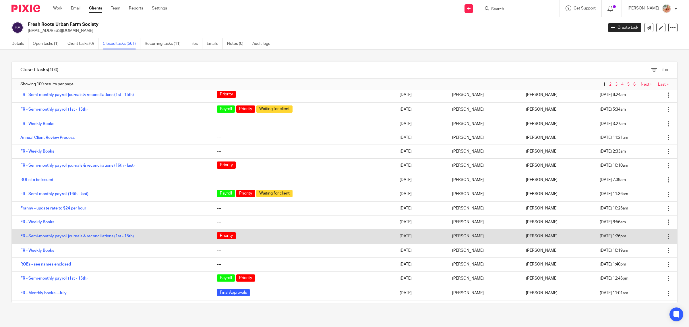
scroll to position [72, 0]
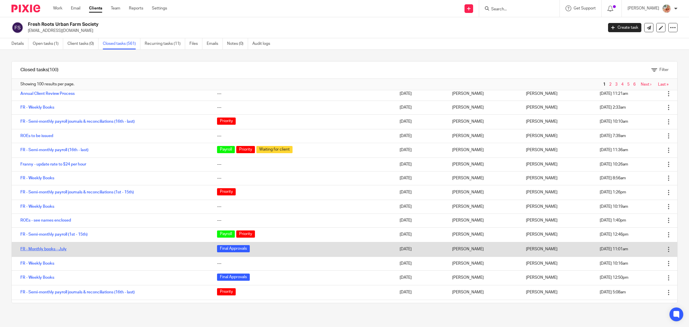
click at [62, 249] on link "FR - Monthly books - July" at bounding box center [43, 249] width 46 height 4
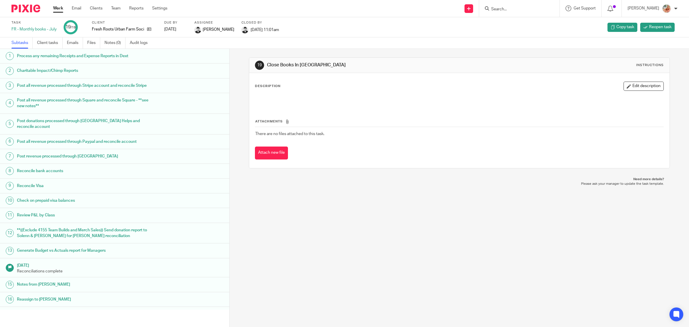
click at [94, 43] on link "Files" at bounding box center [93, 42] width 13 height 11
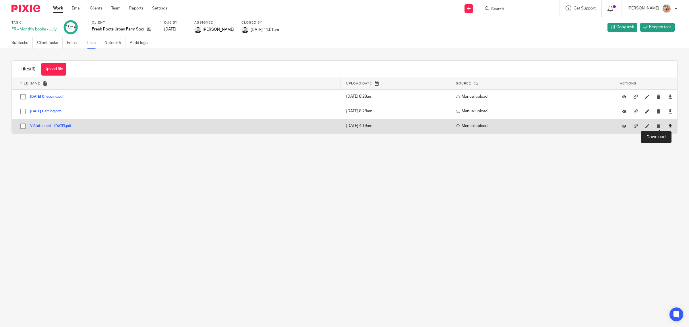
click at [668, 127] on icon at bounding box center [670, 126] width 4 height 4
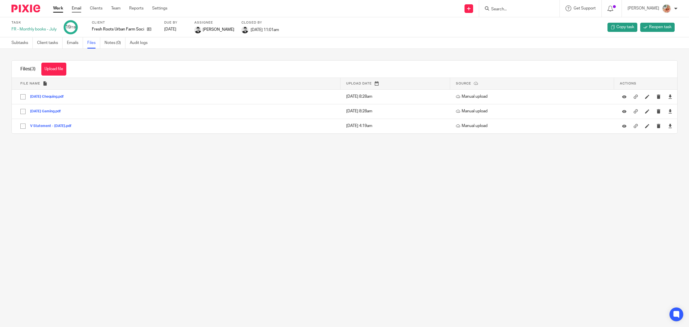
drag, startPoint x: 55, startPoint y: 7, endPoint x: 77, endPoint y: 6, distance: 21.6
click at [56, 7] on link "Work" at bounding box center [58, 8] width 10 height 6
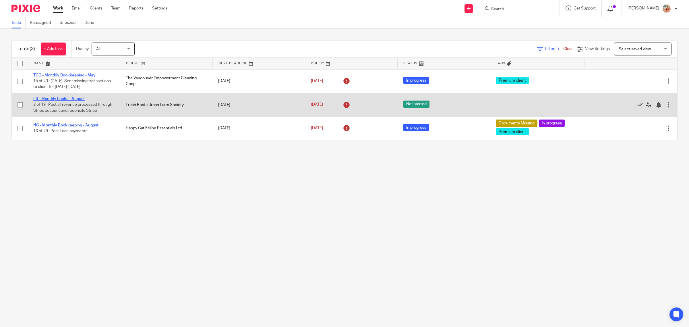
click at [49, 97] on link "FR - Monthly books - August" at bounding box center [58, 99] width 51 height 4
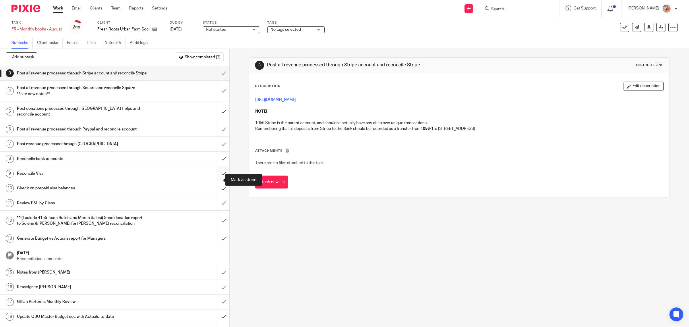
click at [215, 180] on input "submit" at bounding box center [114, 173] width 229 height 14
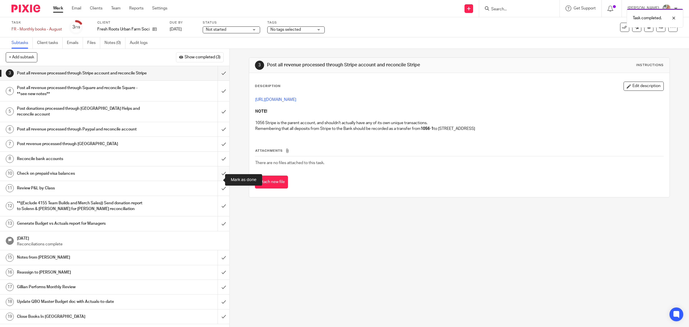
click at [217, 179] on input "submit" at bounding box center [114, 173] width 229 height 14
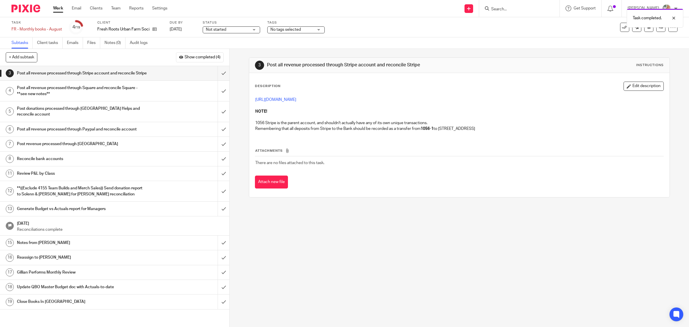
click at [104, 163] on h1 "Reconcile bank accounts" at bounding box center [82, 158] width 130 height 9
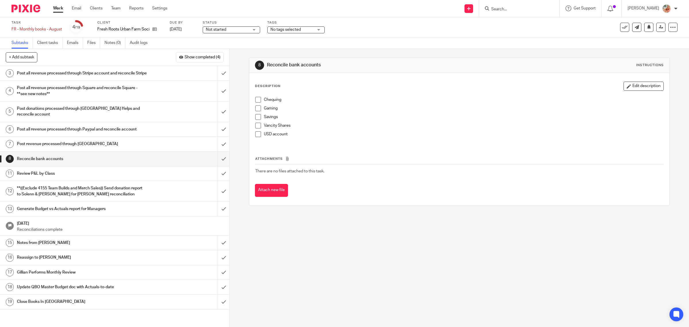
click at [252, 100] on div "Chequing Gaming Savings Vancity Shares USD account" at bounding box center [459, 119] width 414 height 50
click at [258, 100] on span at bounding box center [258, 100] width 6 height 6
click at [255, 110] on span at bounding box center [258, 108] width 6 height 6
click at [255, 116] on span at bounding box center [258, 117] width 6 height 6
click at [256, 126] on span at bounding box center [258, 126] width 6 height 6
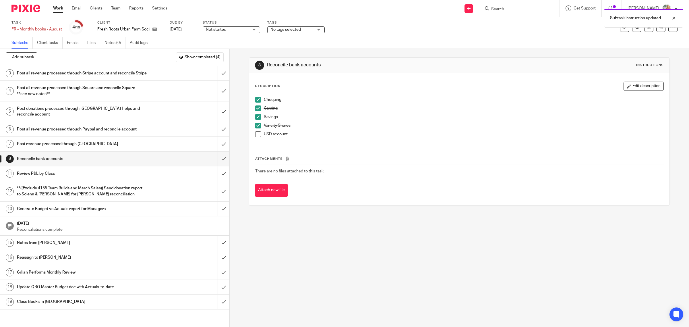
click at [255, 133] on span at bounding box center [258, 134] width 6 height 6
click at [211, 164] on input "submit" at bounding box center [114, 159] width 229 height 14
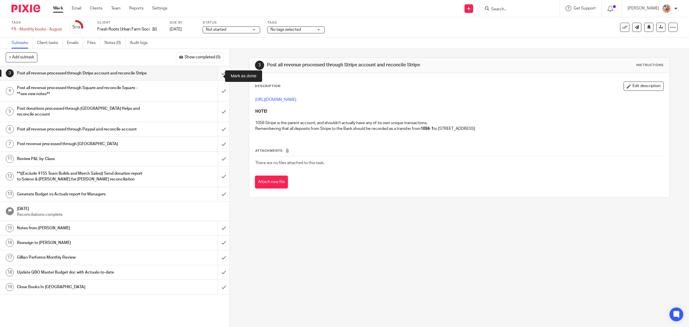
click at [218, 76] on input "submit" at bounding box center [114, 73] width 229 height 14
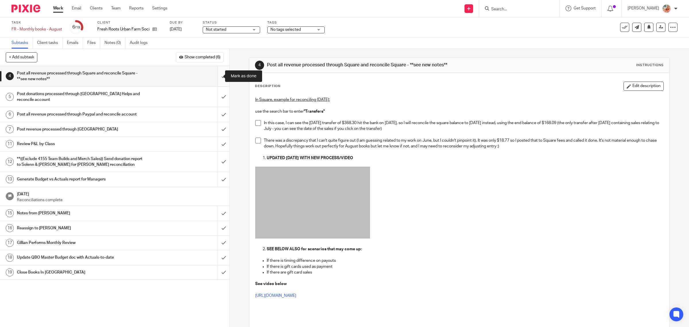
click at [217, 77] on input "submit" at bounding box center [114, 76] width 229 height 20
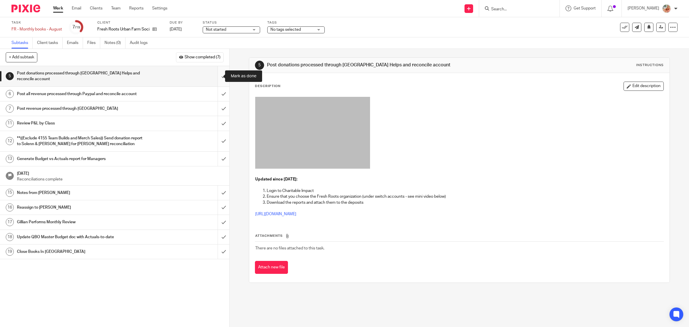
click at [217, 78] on input "submit" at bounding box center [114, 76] width 229 height 20
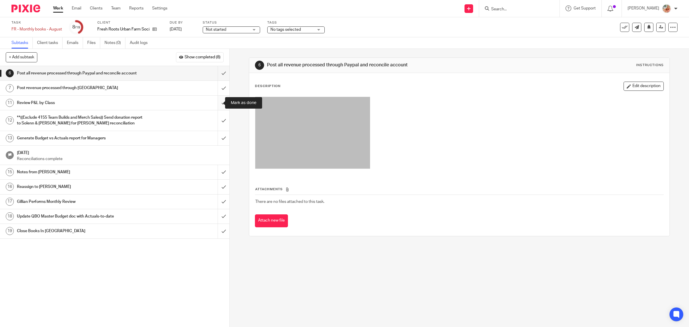
click at [215, 102] on input "submit" at bounding box center [114, 103] width 229 height 14
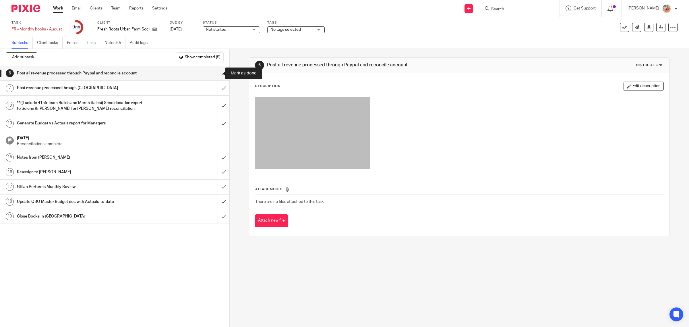
drag, startPoint x: 220, startPoint y: 76, endPoint x: 226, endPoint y: 75, distance: 6.5
click at [220, 76] on input "submit" at bounding box center [114, 73] width 229 height 14
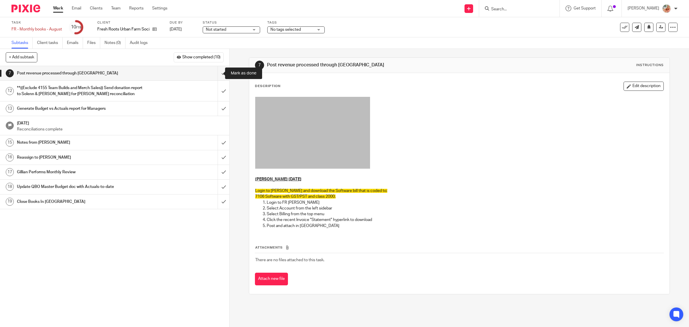
drag, startPoint x: 212, startPoint y: 73, endPoint x: 223, endPoint y: 88, distance: 18.8
click at [212, 72] on input "submit" at bounding box center [114, 73] width 229 height 14
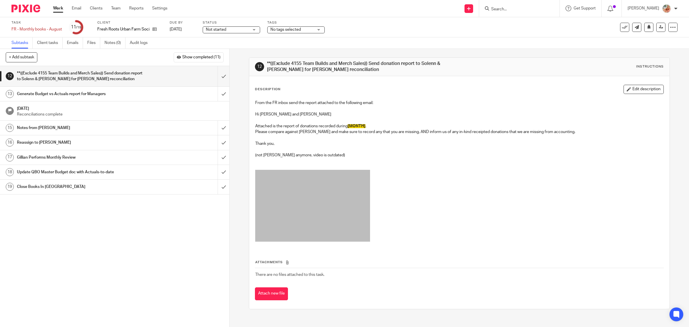
click at [315, 143] on p "Thank you," at bounding box center [459, 144] width 408 height 6
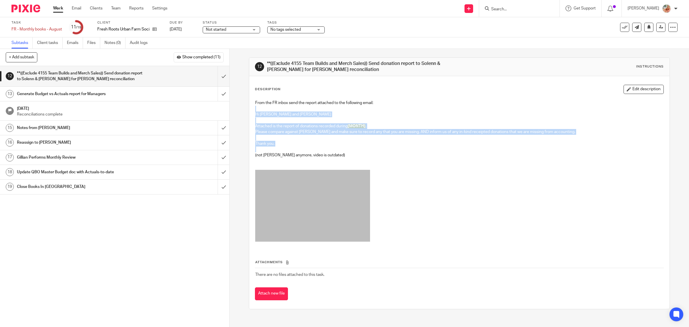
drag, startPoint x: 280, startPoint y: 147, endPoint x: 250, endPoint y: 110, distance: 47.3
click at [252, 110] on div "From the FR inbox send the report attached to the following email: Hi Solenn an…" at bounding box center [459, 172] width 414 height 150
copy div "Hi Solenn and Sherry Attached is the report of donations recorded during [MONTH…"
click at [214, 76] on input "submit" at bounding box center [114, 76] width 229 height 20
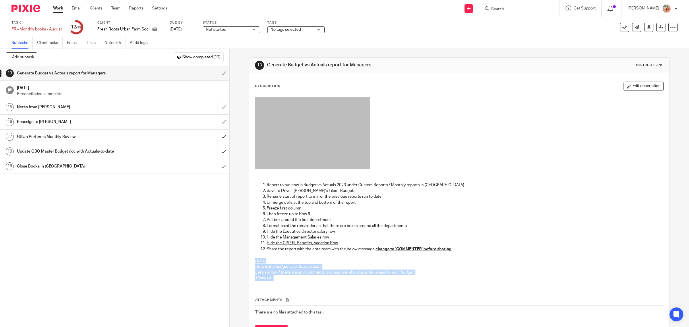
drag, startPoint x: 260, startPoint y: 276, endPoint x: 251, endPoint y: 261, distance: 17.7
click at [252, 261] on div "Report to run now is Budget vs Actuals 2023 under Custom Reports / Monthly repo…" at bounding box center [459, 189] width 414 height 191
click at [215, 75] on input "submit" at bounding box center [114, 73] width 229 height 14
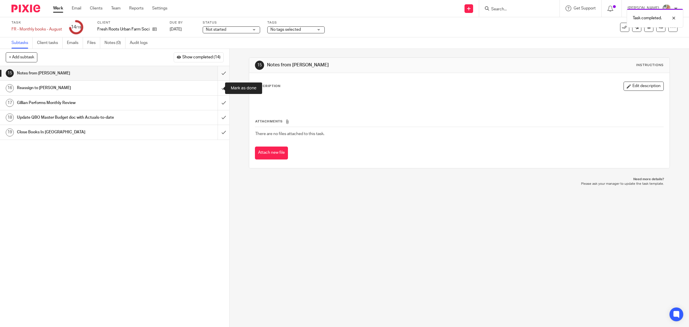
click at [213, 75] on input "submit" at bounding box center [114, 73] width 229 height 14
click at [290, 31] on span "No tags selected" at bounding box center [291, 30] width 43 height 6
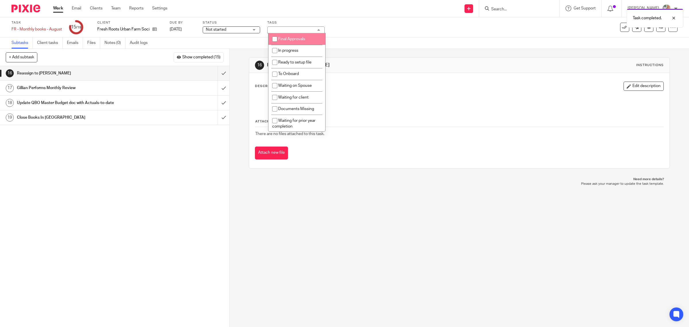
click at [289, 40] on li "Final Approvals" at bounding box center [296, 39] width 57 height 12
checkbox input "true"
click at [250, 32] on div "Not started Not started" at bounding box center [231, 29] width 57 height 7
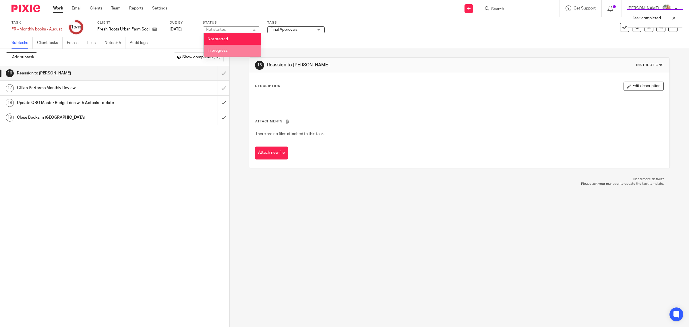
click at [240, 49] on li "In progress" at bounding box center [232, 51] width 57 height 12
click at [381, 84] on div "Description Edit description" at bounding box center [459, 85] width 409 height 9
click at [656, 29] on link at bounding box center [660, 27] width 9 height 9
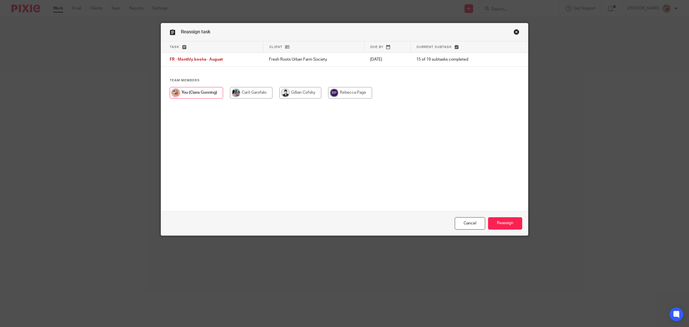
click at [300, 99] on div at bounding box center [345, 95] width 350 height 17
click at [308, 97] on input "radio" at bounding box center [300, 92] width 42 height 11
radio input "true"
click at [507, 218] on input "Reassign" at bounding box center [505, 223] width 34 height 12
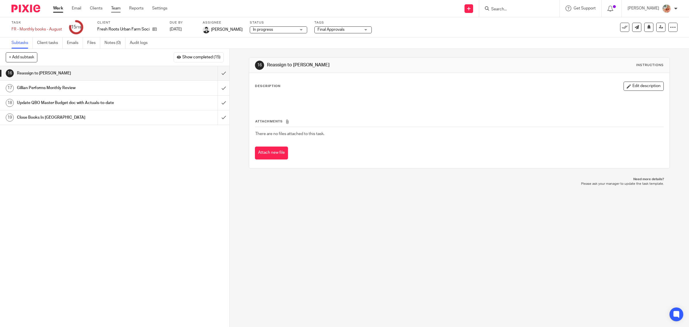
click at [117, 6] on link "Team" at bounding box center [115, 8] width 9 height 6
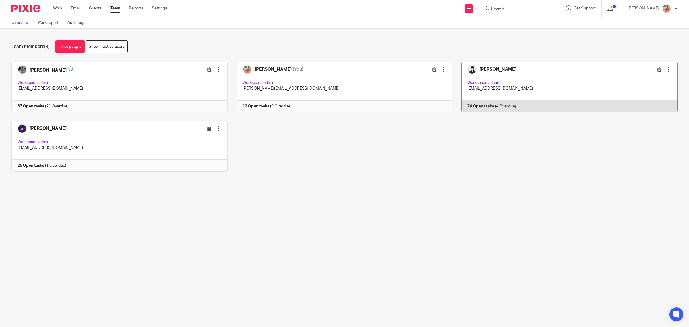
click at [468, 94] on link at bounding box center [564, 87] width 225 height 51
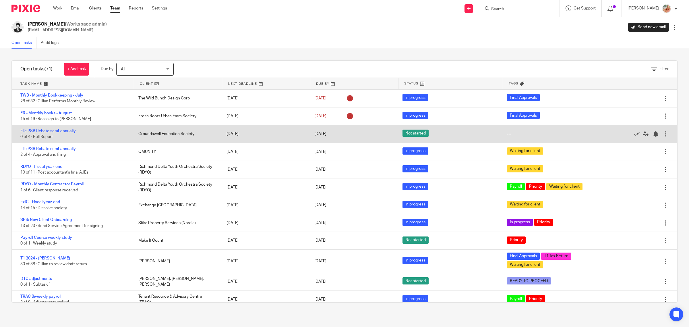
drag, startPoint x: 44, startPoint y: 113, endPoint x: 119, endPoint y: 131, distance: 76.9
click at [44, 113] on link "FR - Monthly books - August" at bounding box center [45, 113] width 51 height 4
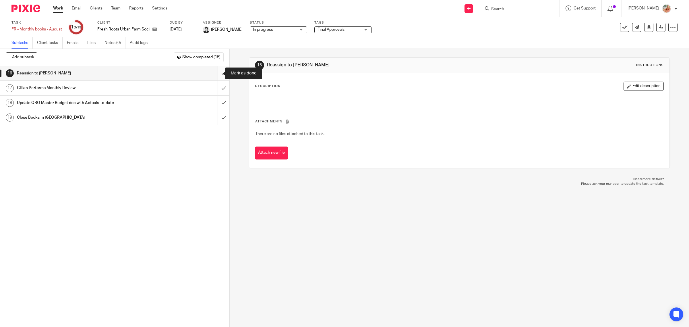
click at [213, 72] on input "submit" at bounding box center [114, 73] width 229 height 14
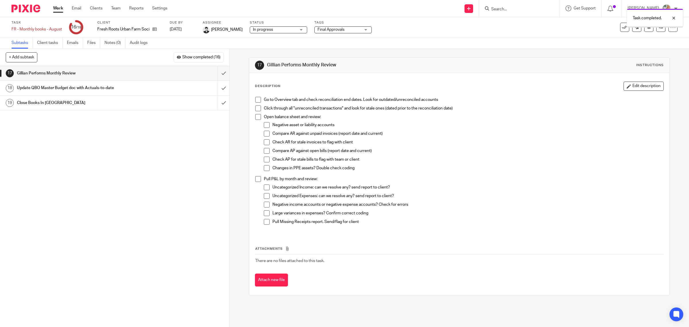
click at [330, 30] on span "Final Approvals" at bounding box center [330, 30] width 27 height 4
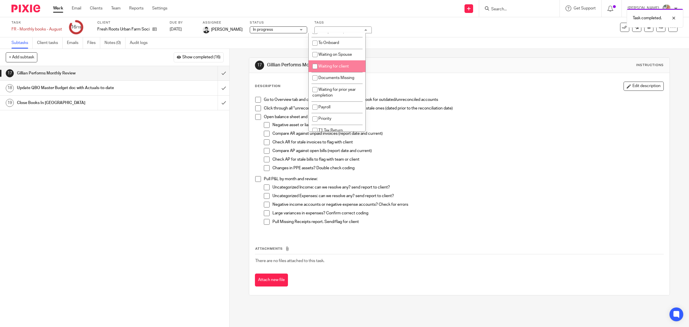
scroll to position [139, 0]
click at [118, 7] on link "Team" at bounding box center [115, 8] width 9 height 6
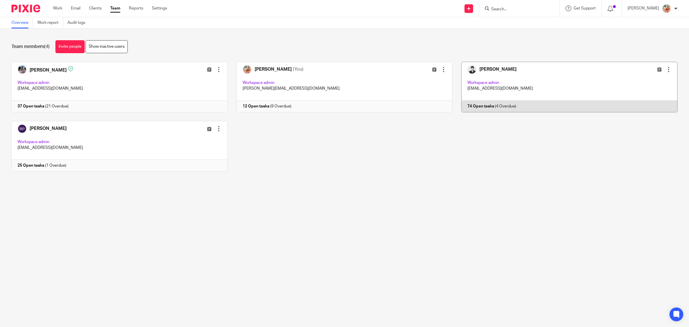
click at [495, 89] on link at bounding box center [564, 87] width 225 height 51
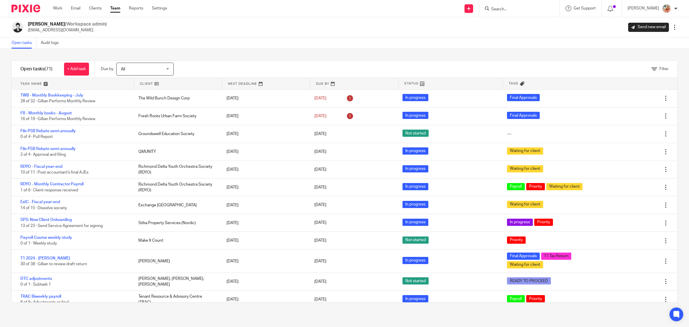
click at [651, 71] on div "Filter" at bounding box center [659, 69] width 17 height 6
click at [659, 67] on span "Filter" at bounding box center [663, 69] width 9 height 4
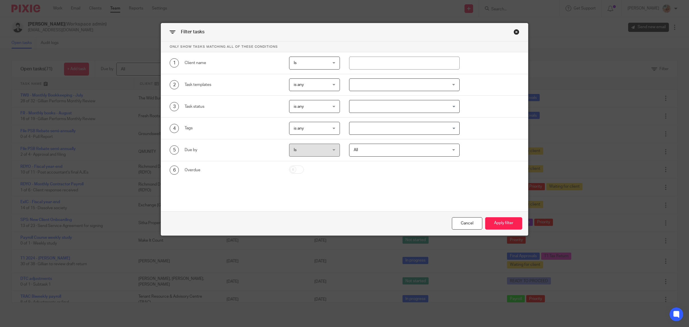
click at [304, 110] on span "is any" at bounding box center [312, 106] width 37 height 12
click at [355, 106] on input "Search for option" at bounding box center [403, 106] width 106 height 10
click at [296, 129] on span "is any" at bounding box center [299, 128] width 10 height 4
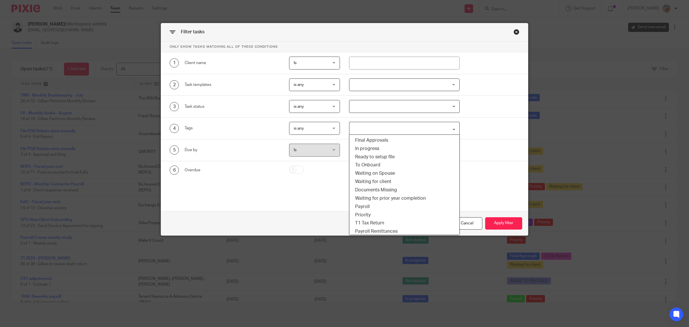
click at [352, 131] on input "Search for option" at bounding box center [403, 128] width 106 height 10
click at [382, 140] on li "Final Approvals" at bounding box center [404, 140] width 110 height 8
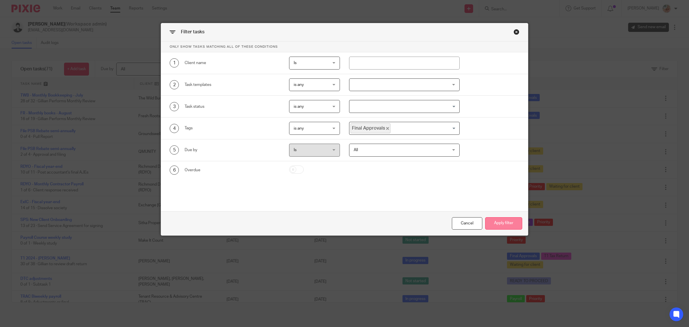
click at [497, 222] on button "Apply filter" at bounding box center [503, 223] width 37 height 12
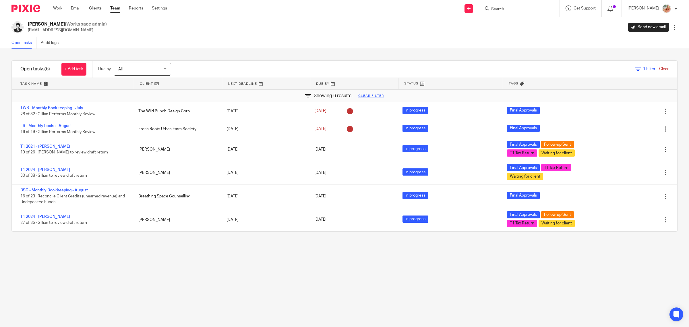
drag, startPoint x: 56, startPoint y: 7, endPoint x: 84, endPoint y: 34, distance: 38.6
click at [56, 7] on link "Work" at bounding box center [57, 8] width 9 height 6
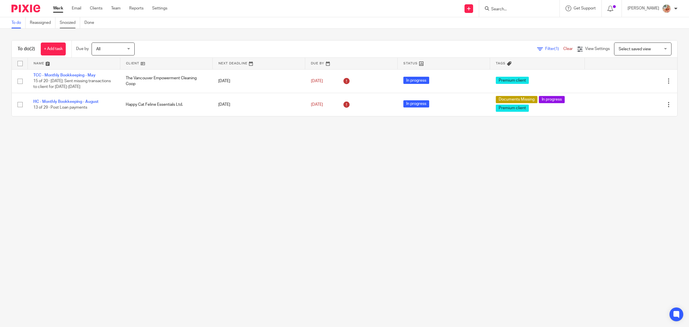
click at [67, 24] on link "Snoozed" at bounding box center [70, 22] width 20 height 11
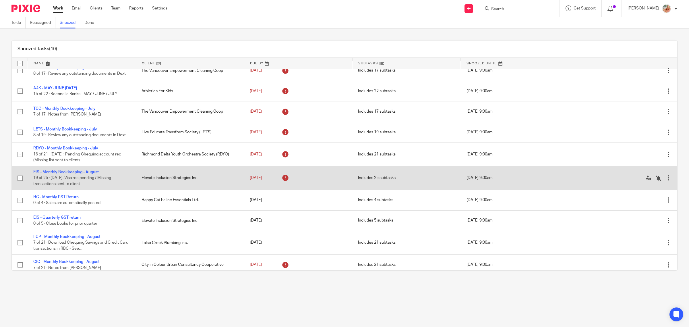
scroll to position [13, 0]
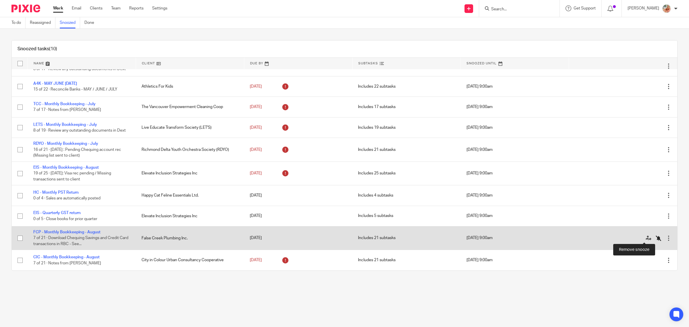
click at [655, 237] on icon at bounding box center [658, 238] width 6 height 6
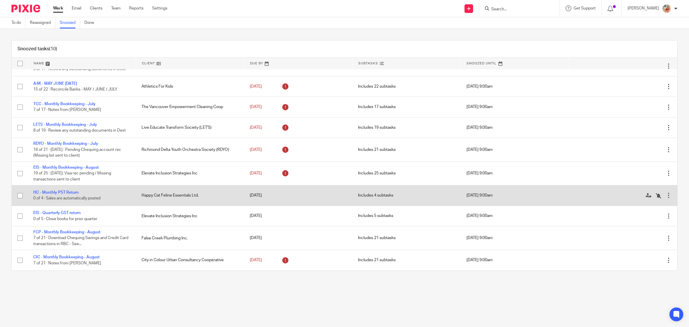
scroll to position [0, 0]
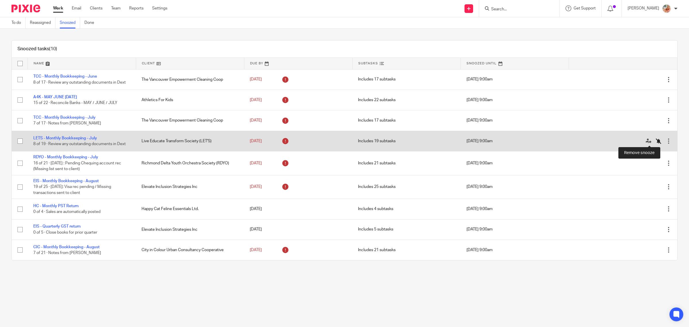
click at [655, 141] on icon at bounding box center [658, 141] width 6 height 6
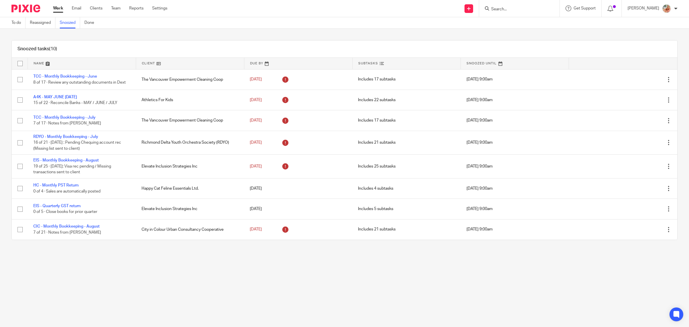
click at [58, 8] on link "Work" at bounding box center [58, 8] width 10 height 6
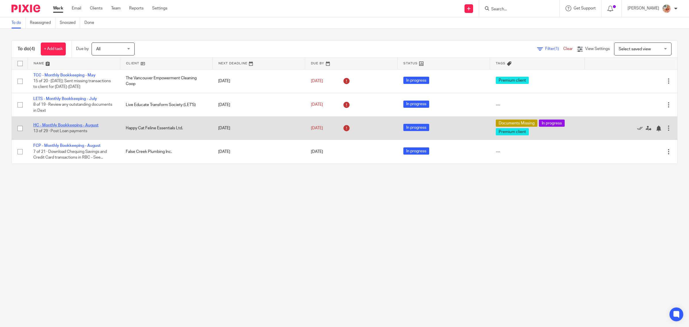
click at [58, 123] on link "HC - Monthly Bookkeeping - August" at bounding box center [65, 125] width 65 height 4
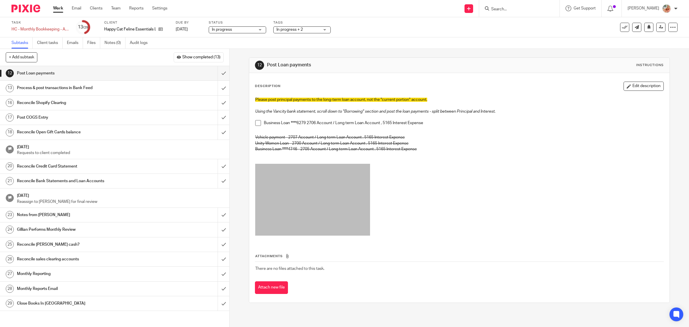
click at [198, 55] on button "Show completed (13)" at bounding box center [199, 57] width 50 height 10
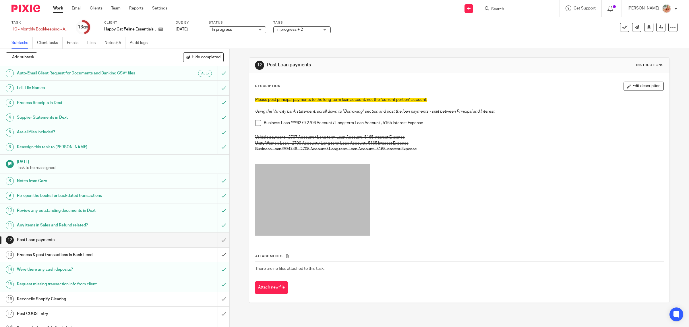
click at [89, 282] on h1 "Request missing transaction info from client" at bounding box center [82, 284] width 130 height 9
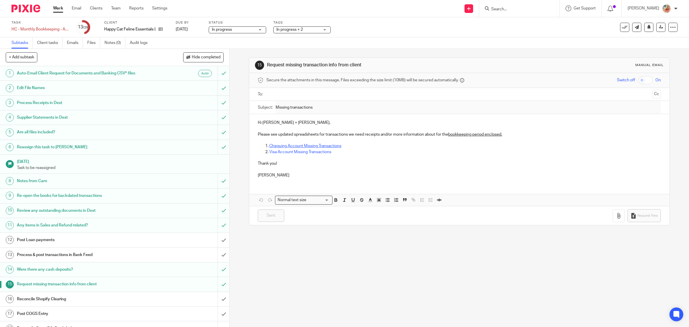
click at [304, 146] on link "Chequing Account Missing Transactions" at bounding box center [305, 146] width 72 height 4
click at [306, 145] on link "Chequing Account Missing Transactions" at bounding box center [305, 146] width 72 height 4
click at [306, 150] on link "Visa Account Missing Transactions" at bounding box center [300, 152] width 62 height 4
click at [317, 159] on div "https://docs.google.com/spreadsheets/d/1FtlEWfrdHP27yUB0_7MUqMA2gK2wi0LIAFOI9AH…" at bounding box center [320, 169] width 53 height 30
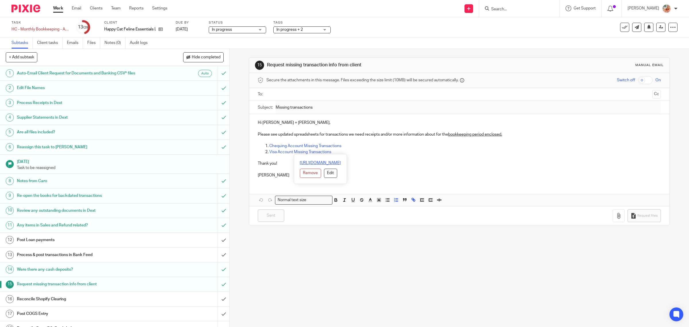
click at [319, 161] on link "https://docs.google.com/spreadsheets/d/1FtlEWfrdHP27yUB0_7MUqMA2gK2wi0LIAFOI9AH…" at bounding box center [320, 163] width 41 height 6
click at [319, 146] on link "Chequing Account Missing Transactions" at bounding box center [305, 146] width 72 height 4
click at [332, 154] on link "https://docs.google.com/spreadsheets/d/15-OPcKn4fzP_HfP8flMFyrA1vIM4MUV5pNs6rJ-…" at bounding box center [329, 157] width 41 height 6
click at [205, 60] on button "Hide completed" at bounding box center [203, 57] width 40 height 10
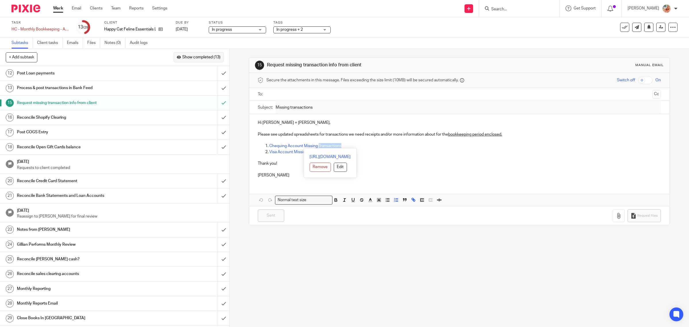
click at [202, 57] on span "Show completed (13)" at bounding box center [201, 57] width 38 height 5
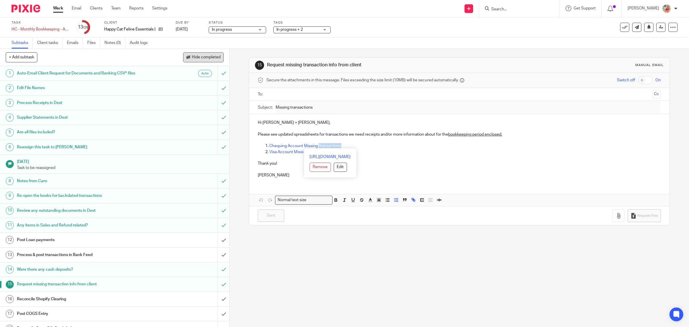
click at [202, 57] on span "Hide completed" at bounding box center [206, 57] width 29 height 5
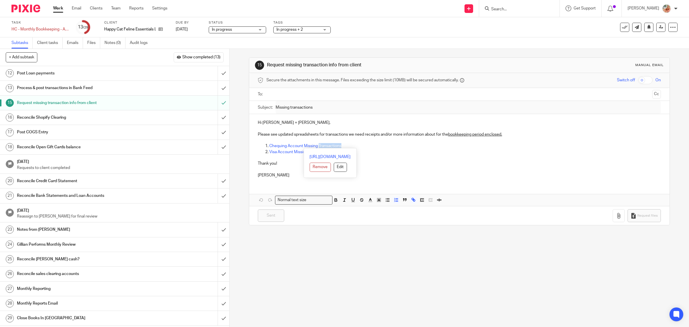
click at [183, 106] on div "Request missing transaction info from client" at bounding box center [114, 102] width 195 height 9
click at [216, 101] on input "submit" at bounding box center [114, 103] width 229 height 14
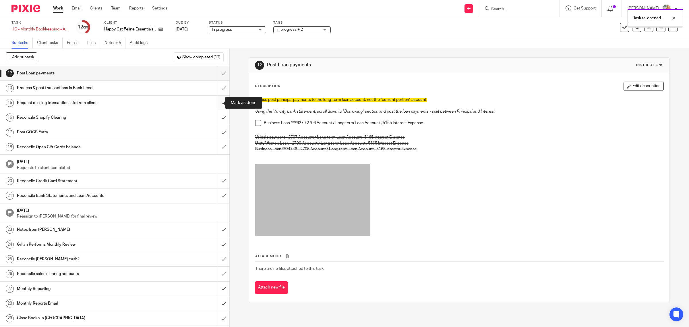
click at [213, 101] on input "submit" at bounding box center [114, 103] width 229 height 14
